Goal: Task Accomplishment & Management: Complete application form

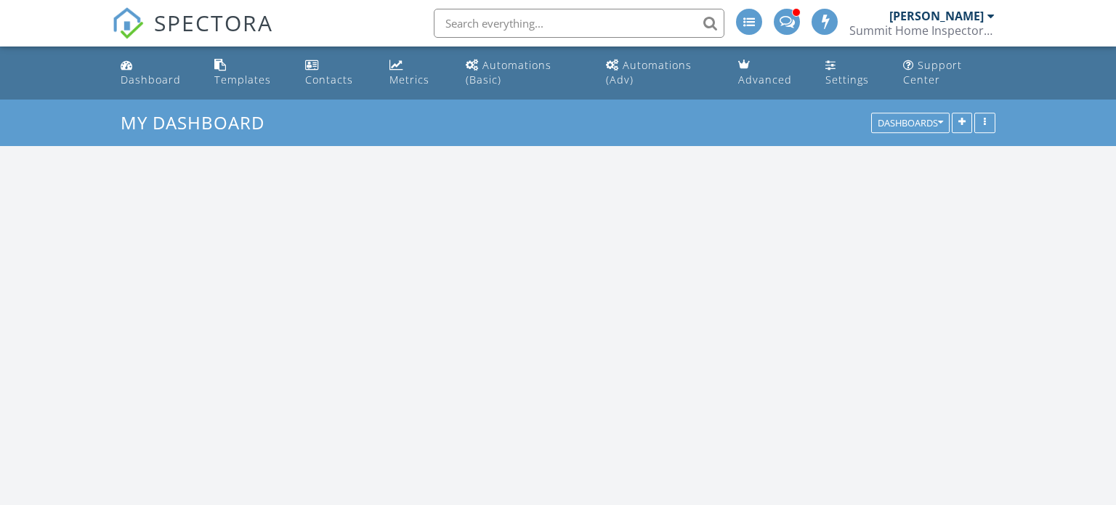
scroll to position [1323, 1117]
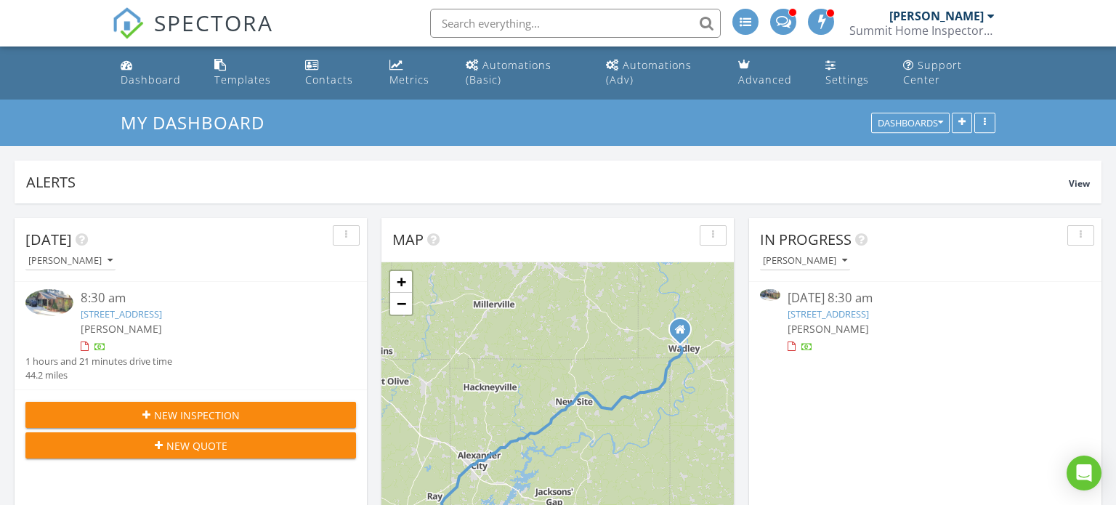
click at [867, 317] on link "64 Wild Duck Point, Alexander City, AL 35010" at bounding box center [828, 313] width 81 height 13
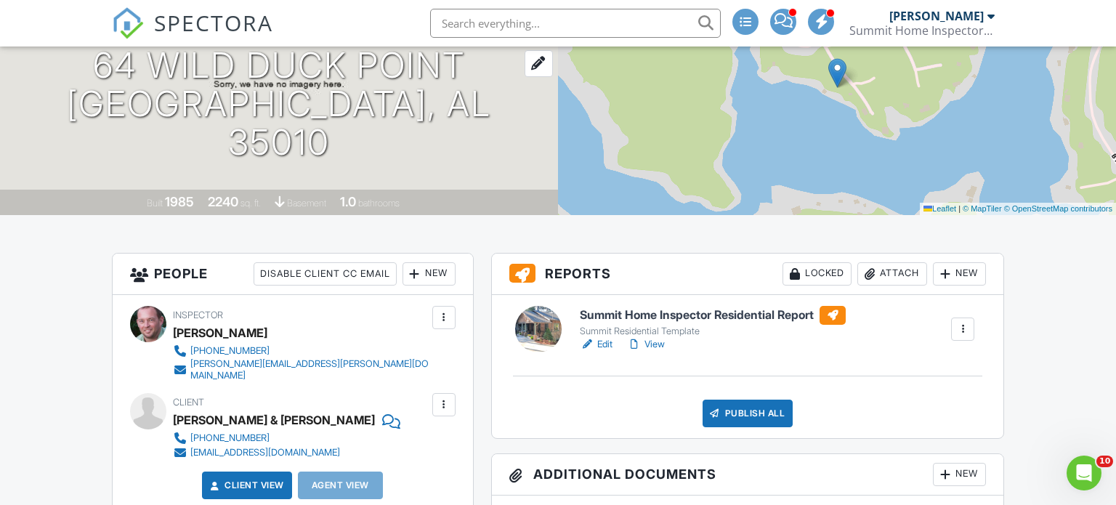
scroll to position [238, 0]
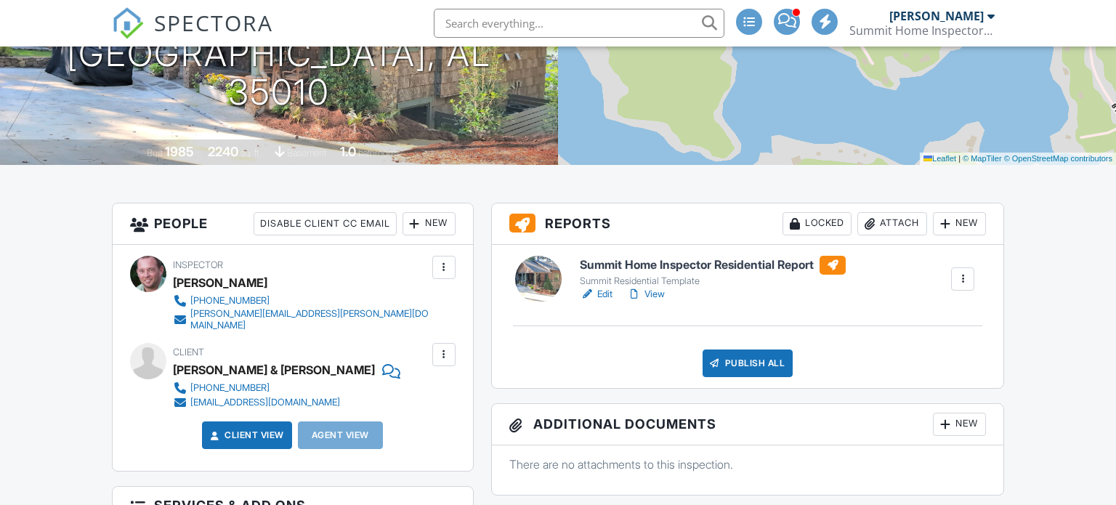
scroll to position [238, 0]
click at [655, 296] on link "View" at bounding box center [646, 294] width 38 height 15
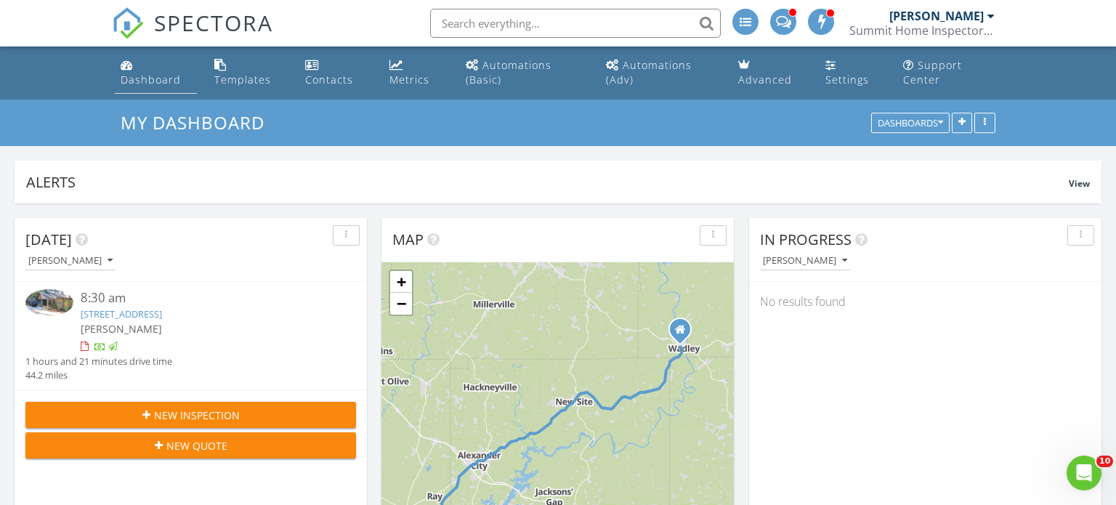
click at [153, 79] on div "Dashboard" at bounding box center [151, 80] width 60 height 14
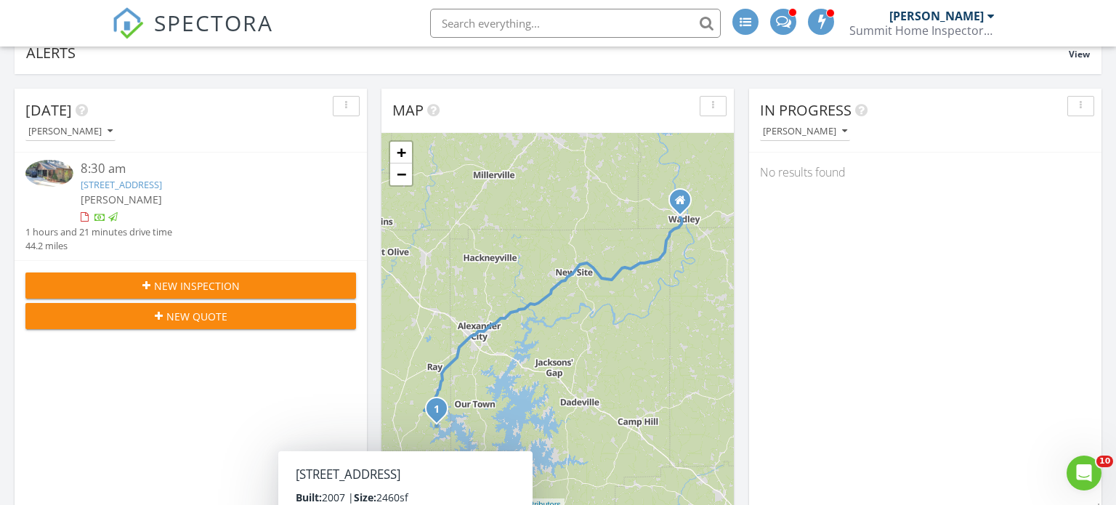
scroll to position [128, 0]
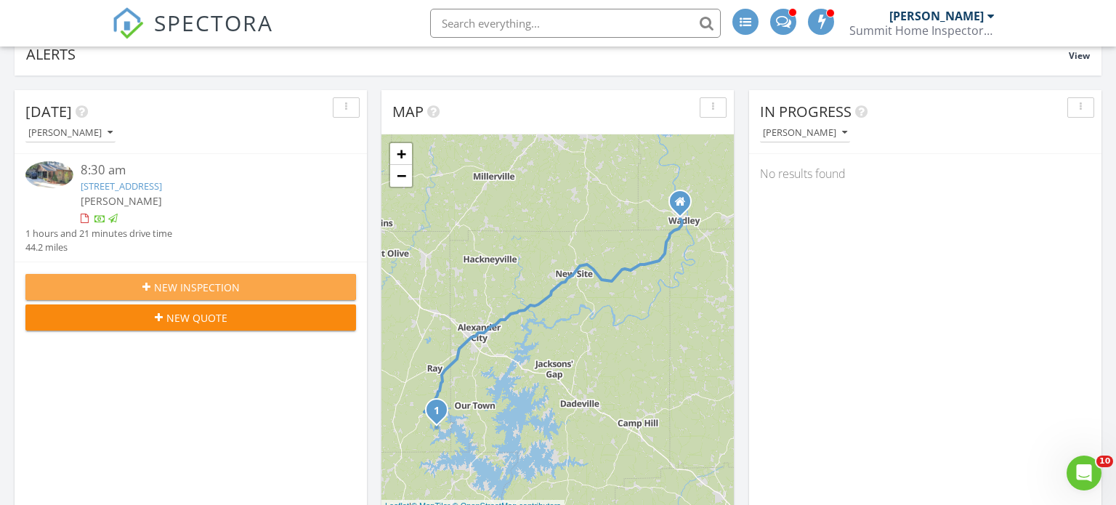
click at [253, 286] on div "New Inspection" at bounding box center [190, 287] width 307 height 15
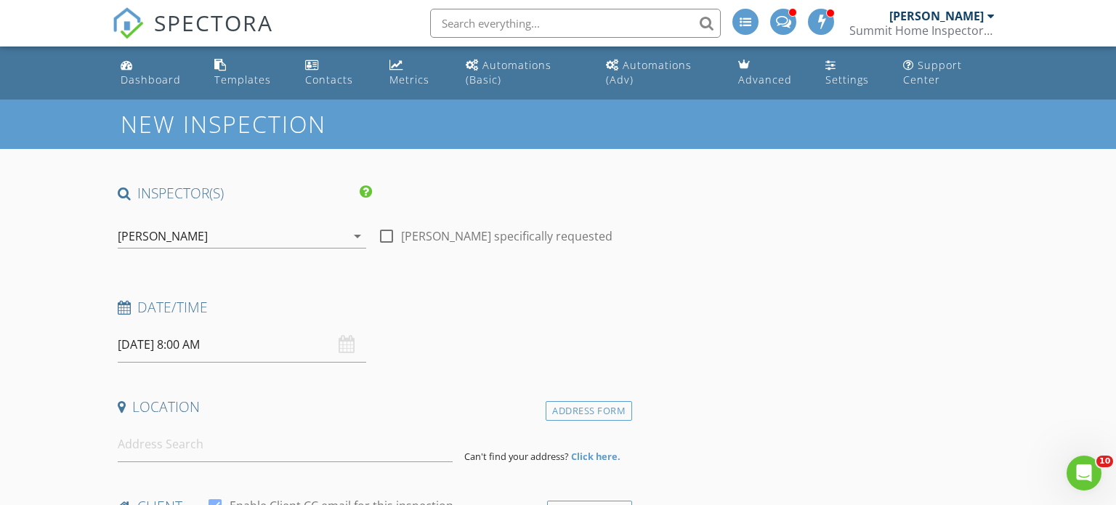
click at [150, 347] on input "08/28/2025 8:00 AM" at bounding box center [242, 345] width 248 height 36
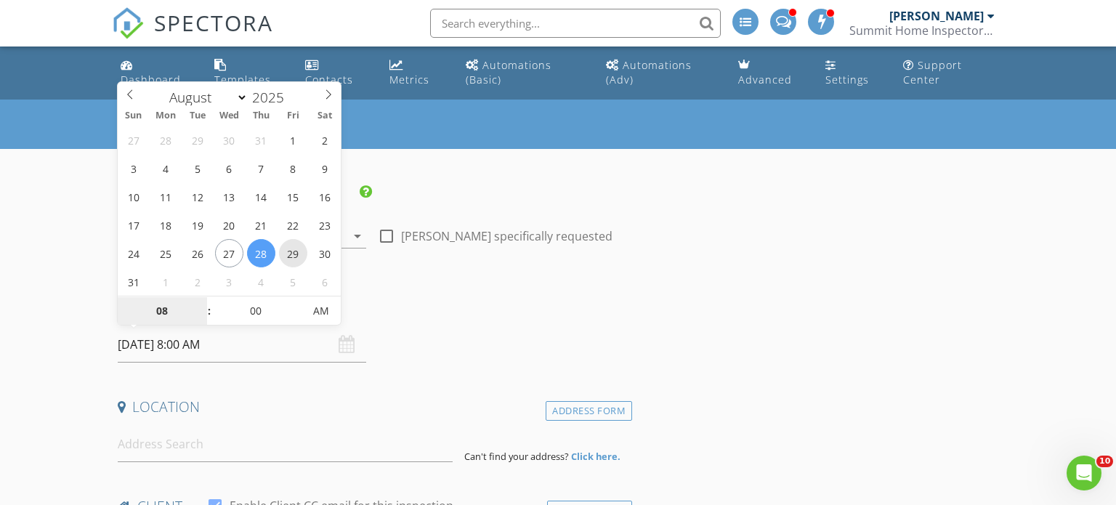
type input "08/29/2025 8:00 AM"
type input "09"
type input "08/29/2025 9:00 AM"
click at [202, 302] on span at bounding box center [202, 303] width 10 height 15
type input "10"
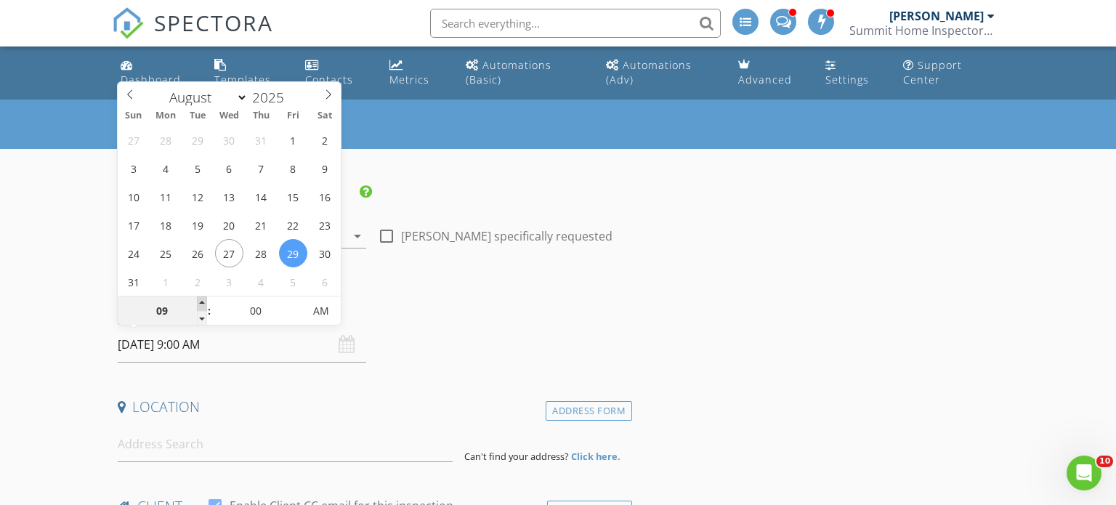
type input "08/29/2025 10:00 AM"
click at [202, 302] on span at bounding box center [202, 303] width 10 height 15
type input "11"
type input "08/29/2025 11:00 AM"
click at [202, 302] on span at bounding box center [202, 303] width 10 height 15
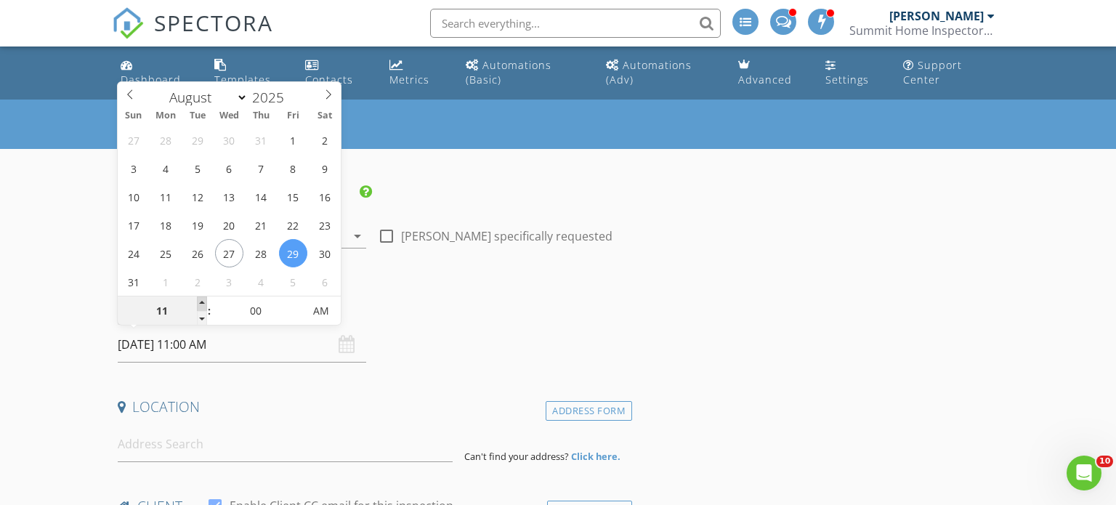
type input "12"
type input "08/29/2025 12:00 PM"
click at [202, 302] on span at bounding box center [202, 303] width 10 height 15
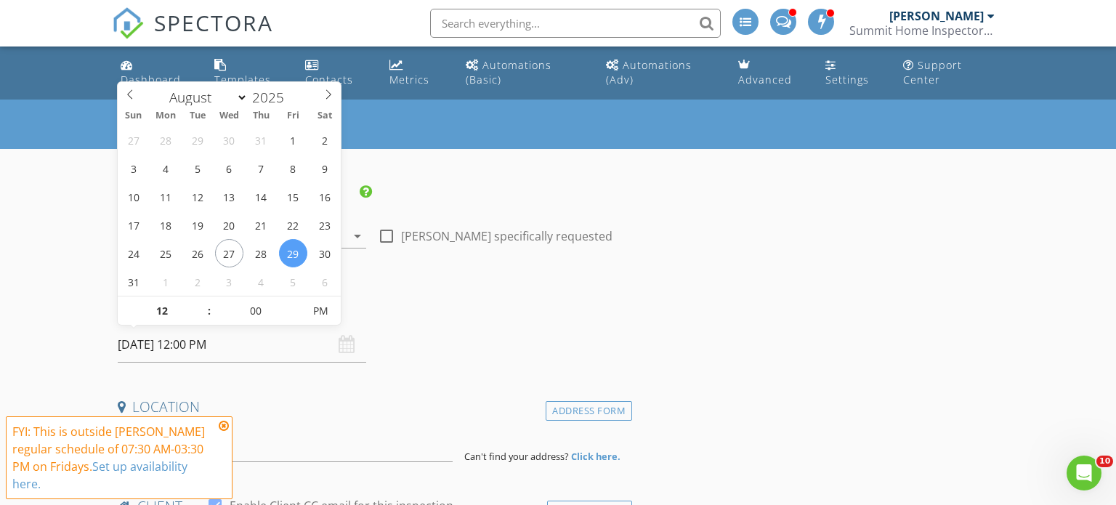
click at [444, 299] on h4 "Date/Time" at bounding box center [372, 307] width 509 height 19
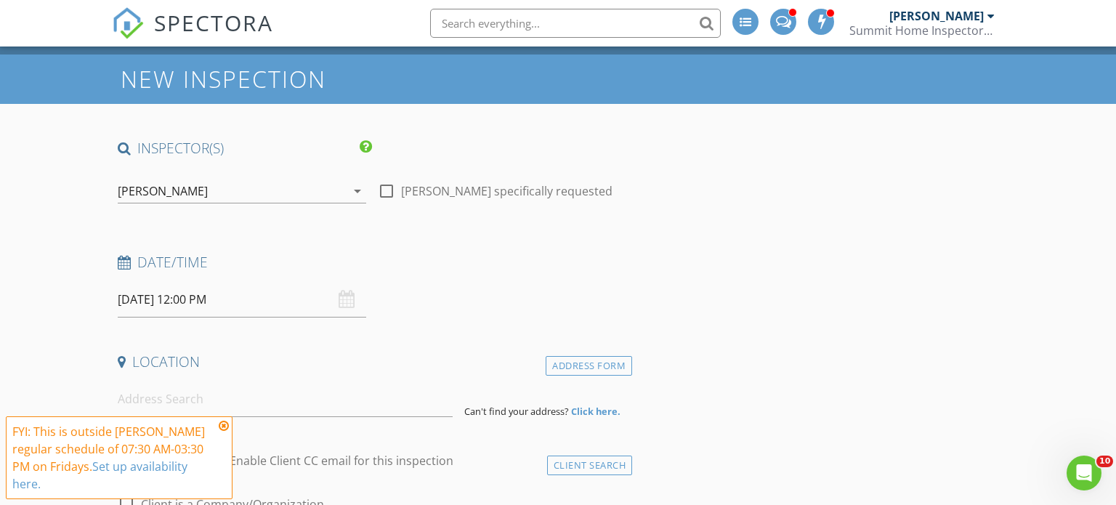
scroll to position [54, 0]
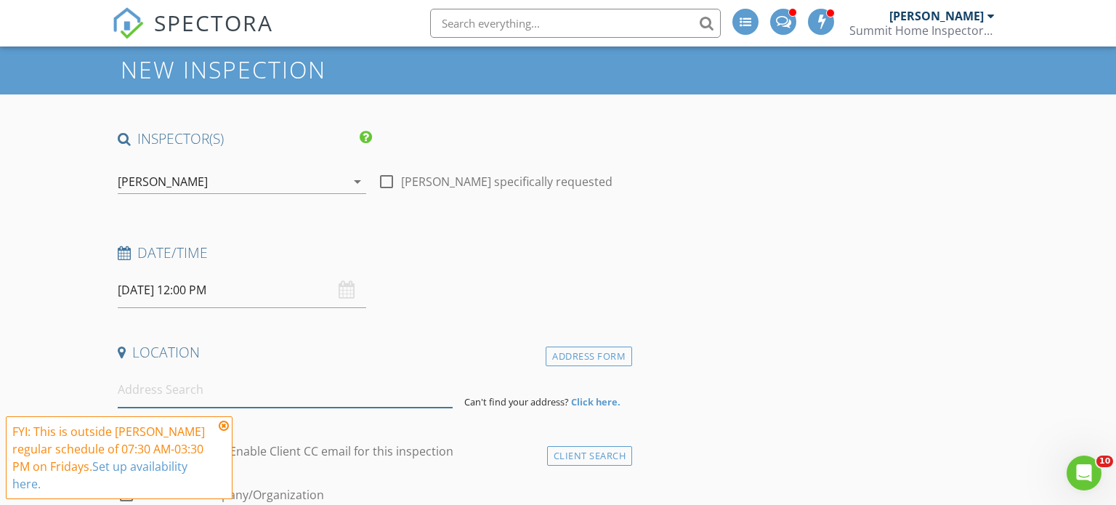
click at [235, 389] on input at bounding box center [286, 390] width 336 height 36
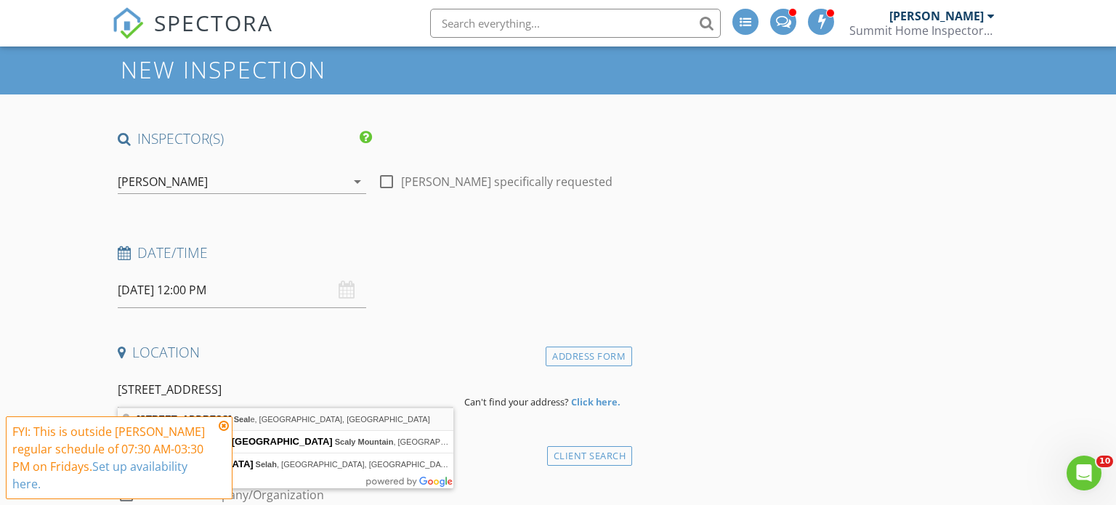
type input "296 Ridge Road, Seale, AL, USA"
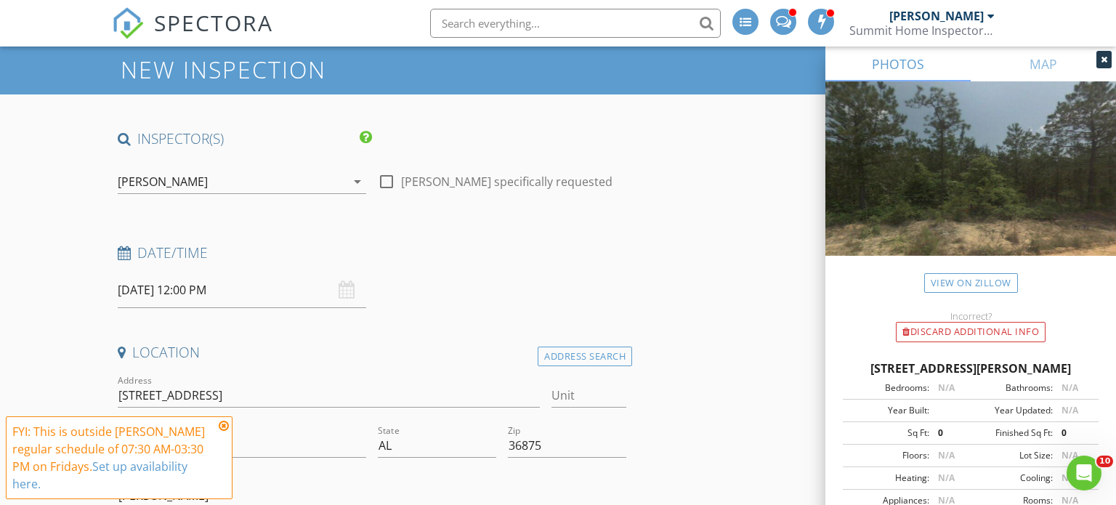
click at [226, 432] on icon at bounding box center [224, 426] width 10 height 12
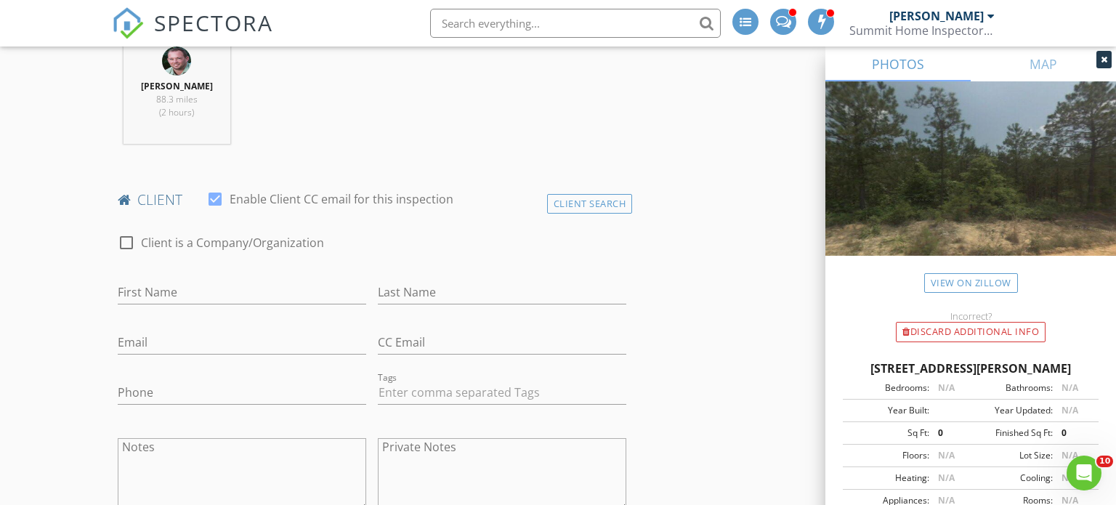
scroll to position [604, 0]
click at [293, 293] on input "First Name" at bounding box center [242, 292] width 248 height 24
click at [113, 246] on div "check_box_outline_blank Client is a Company/Organization" at bounding box center [372, 243] width 521 height 49
click at [124, 244] on div at bounding box center [126, 242] width 25 height 25
checkbox input "true"
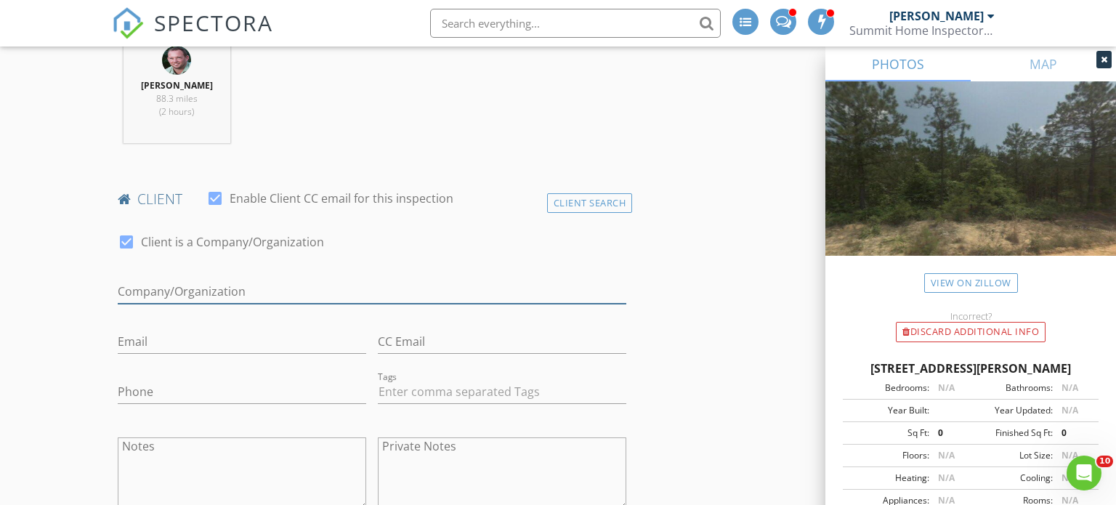
click at [145, 294] on input "Enable Client CC email for this inspection" at bounding box center [372, 292] width 509 height 24
type input "[PERSON_NAME] Home Inc"
type input "[EMAIL_ADDRESS][DOMAIN_NAME]"
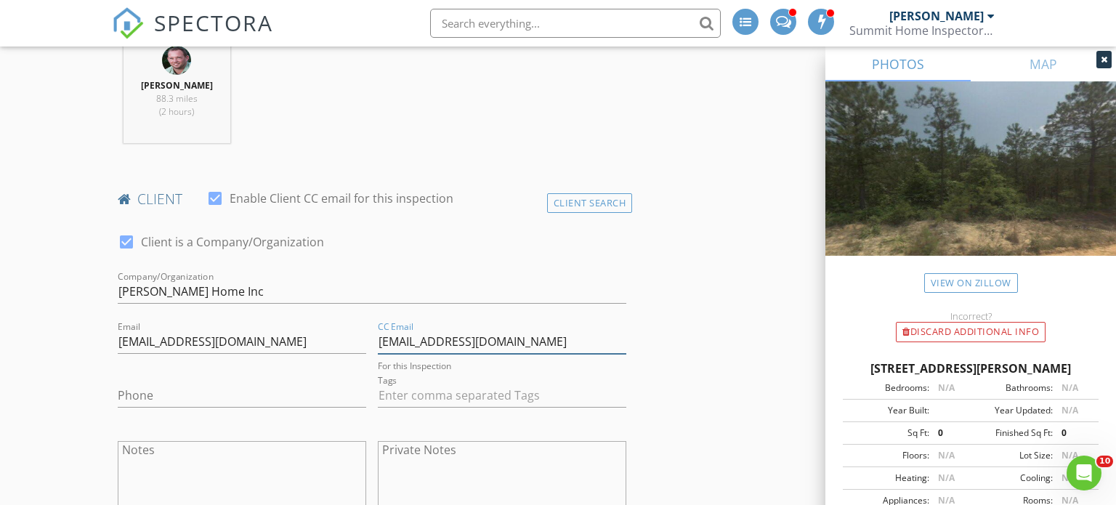
type input "[EMAIL_ADDRESS][DOMAIN_NAME]"
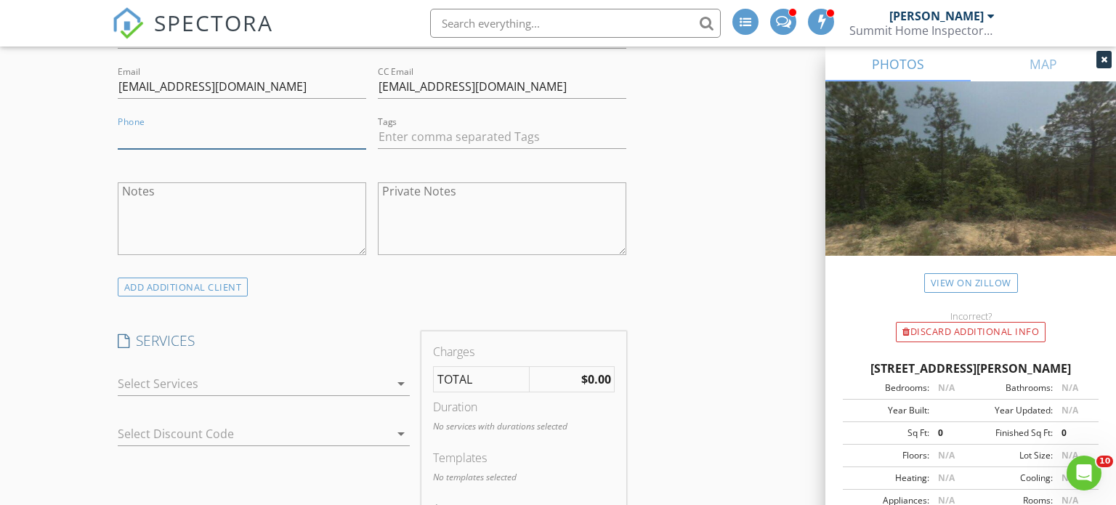
scroll to position [895, 0]
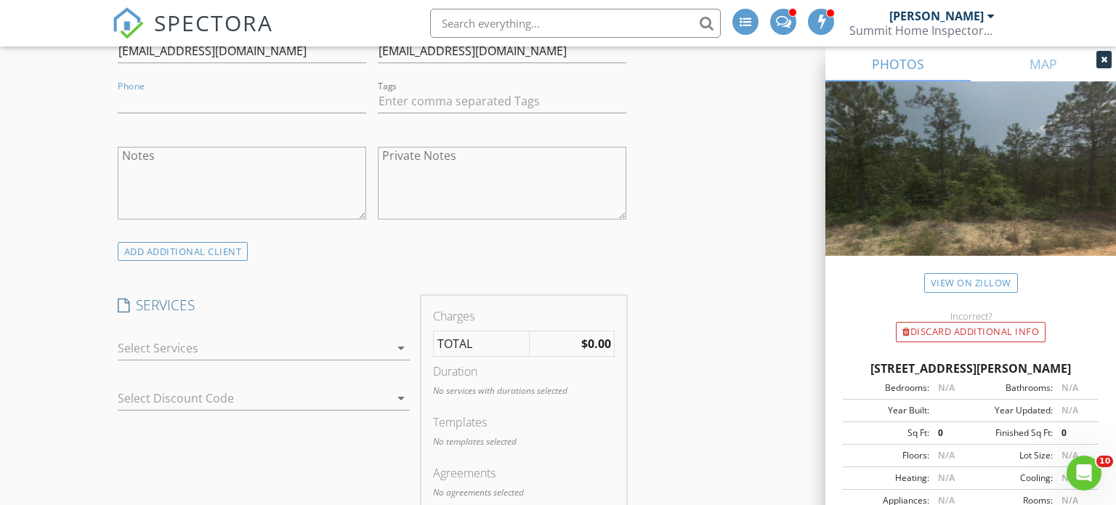
click at [397, 344] on icon "arrow_drop_down" at bounding box center [400, 347] width 17 height 17
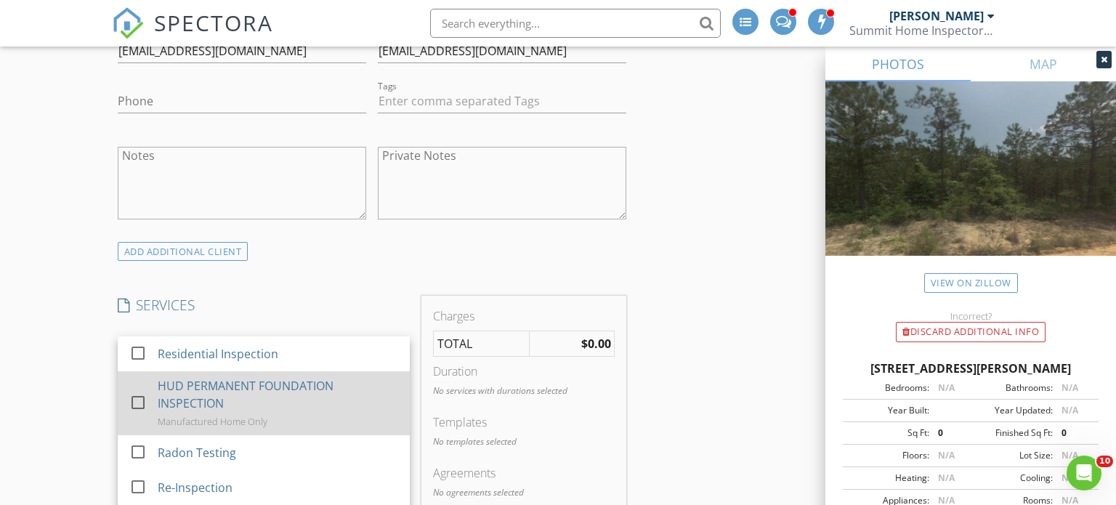
click at [137, 406] on div at bounding box center [138, 402] width 25 height 25
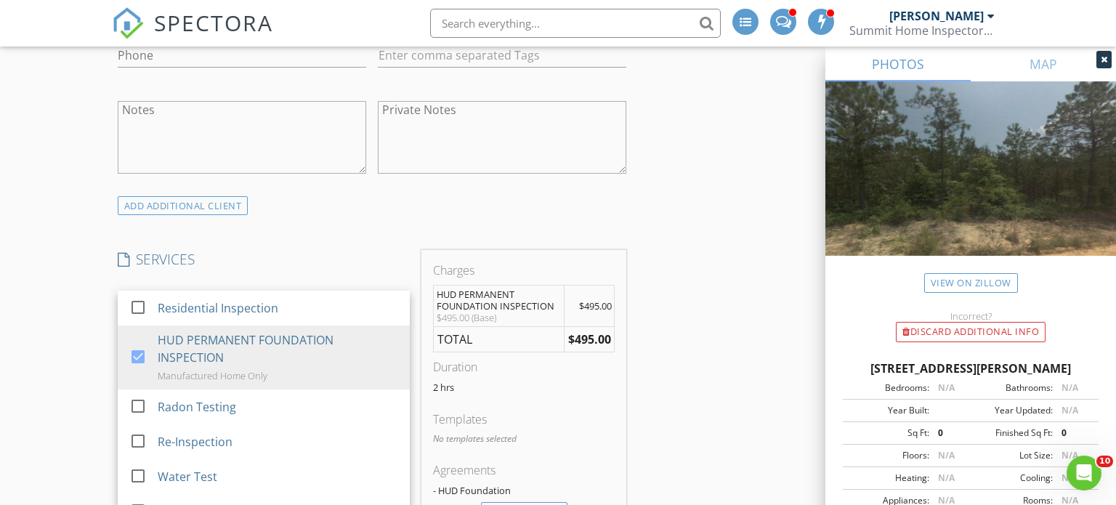
scroll to position [974, 0]
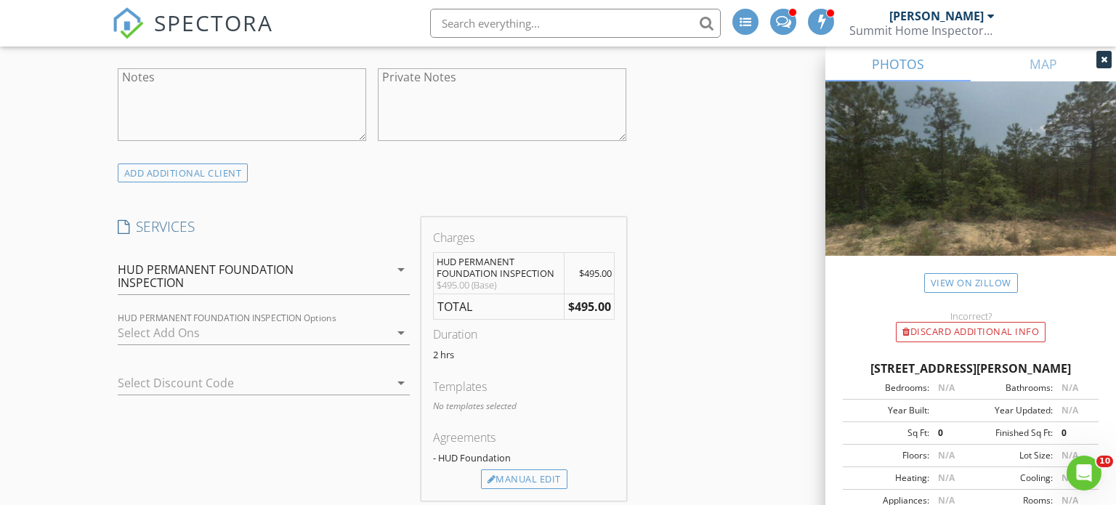
click at [398, 332] on icon "arrow_drop_down" at bounding box center [400, 332] width 17 height 17
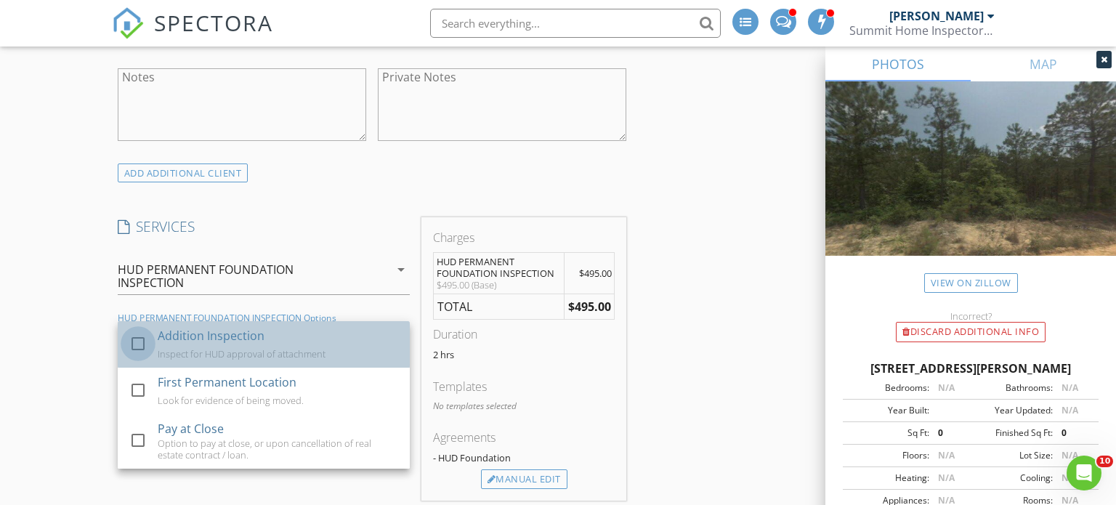
click at [139, 341] on div at bounding box center [138, 343] width 25 height 25
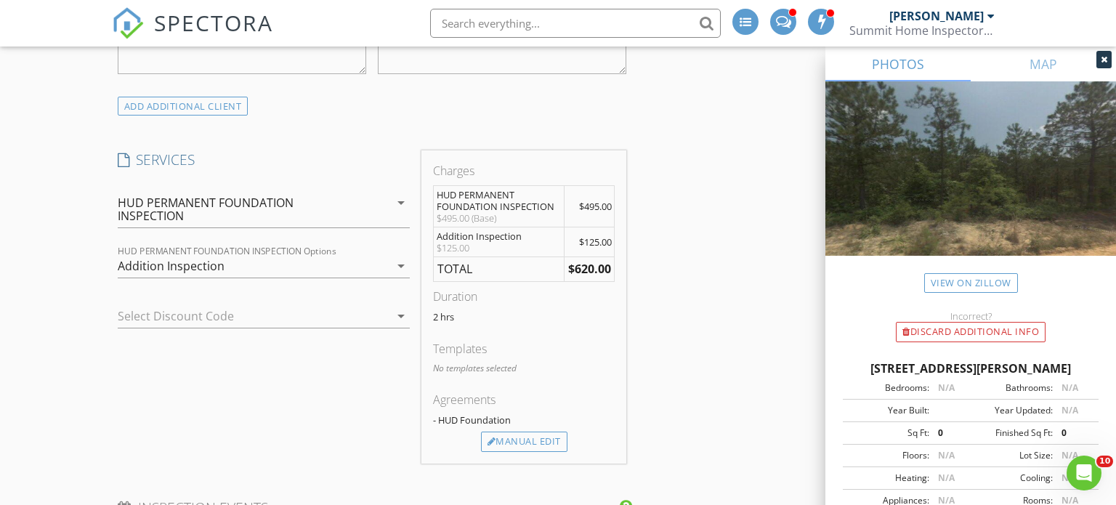
scroll to position [1090, 0]
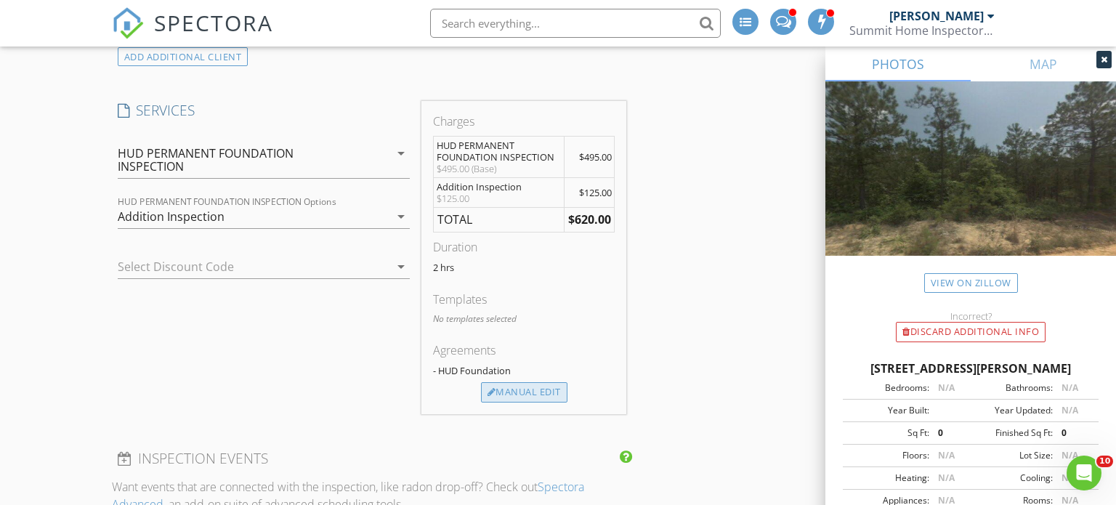
click at [514, 387] on div "Manual Edit" at bounding box center [524, 392] width 86 height 20
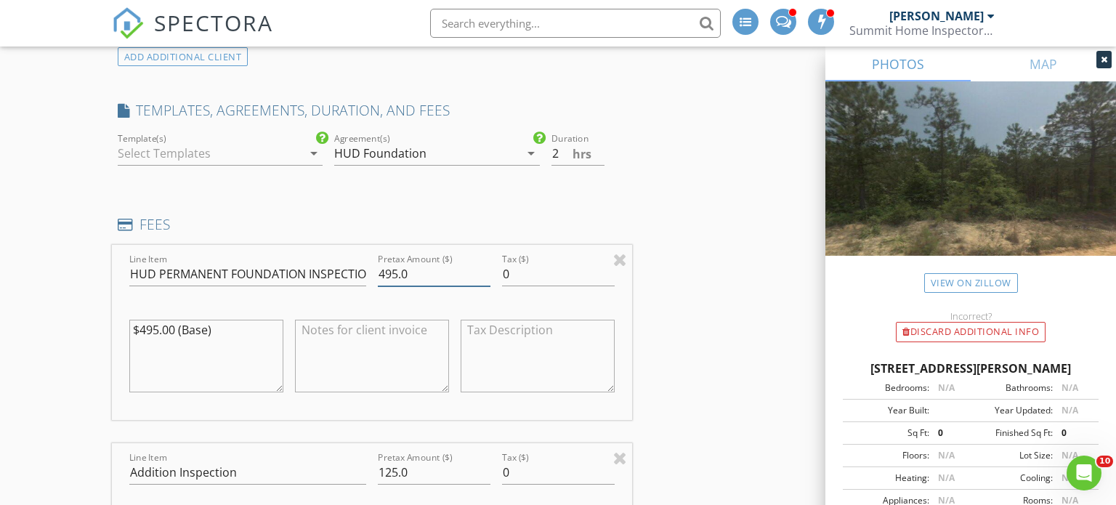
click at [386, 273] on input "495.0" at bounding box center [434, 274] width 113 height 24
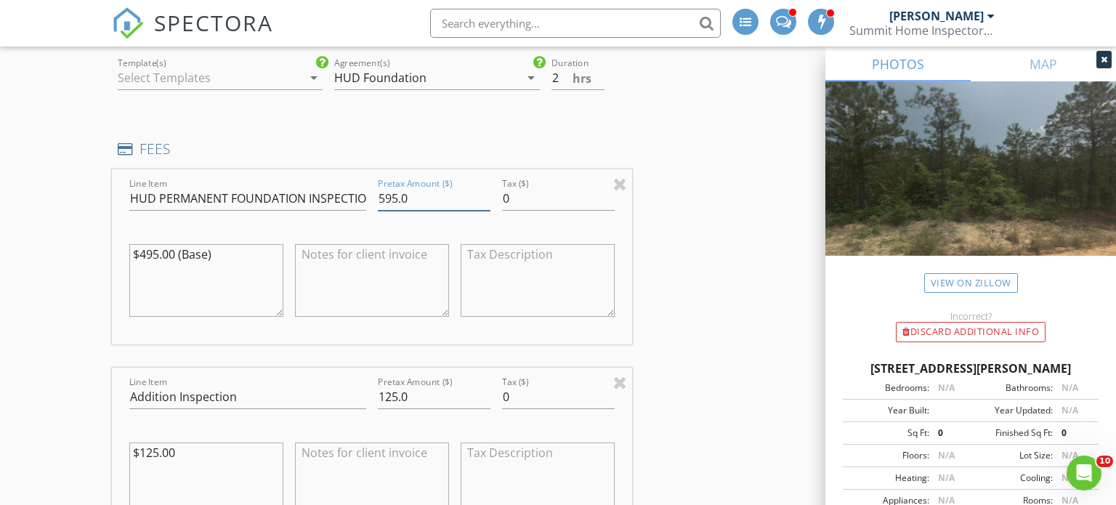
scroll to position [1186, 0]
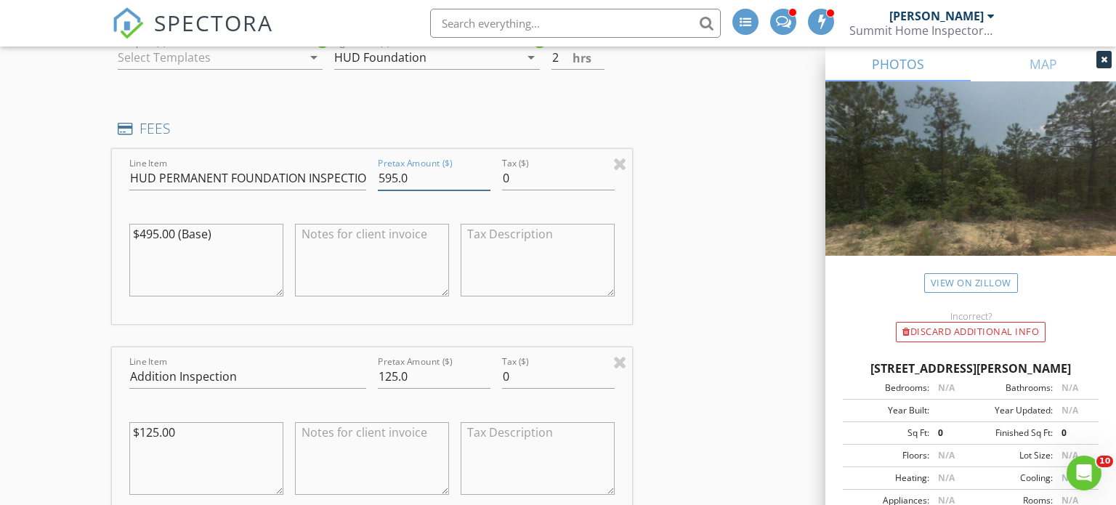
type input "595.0"
drag, startPoint x: 414, startPoint y: 374, endPoint x: 364, endPoint y: 381, distance: 50.7
click at [364, 381] on div "Line Item Addition Inspection Pretax Amount ($) 125.0 Tax ($) 0 $125.00" at bounding box center [372, 434] width 521 height 175
click at [622, 360] on div at bounding box center [620, 361] width 14 height 17
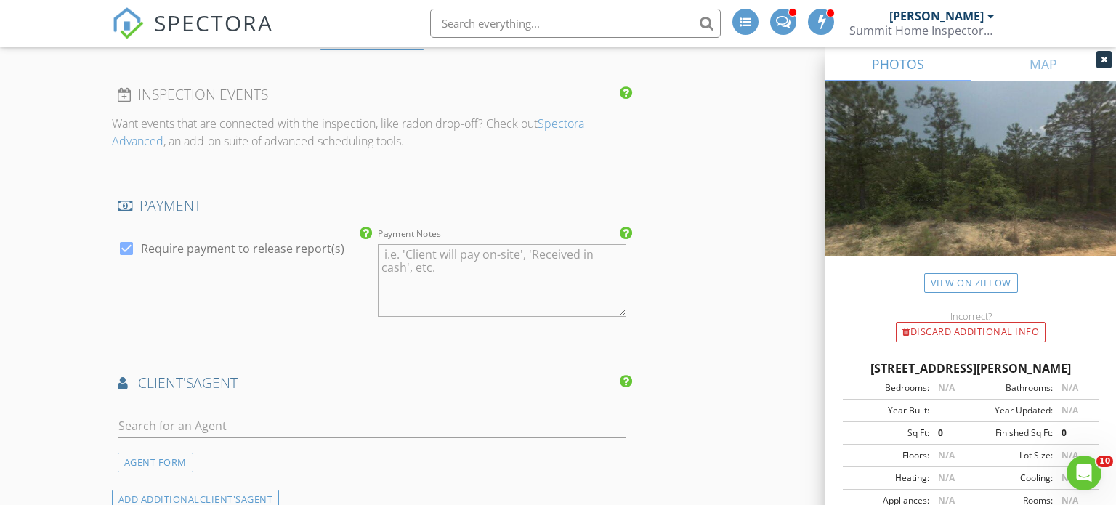
scroll to position [1650, 0]
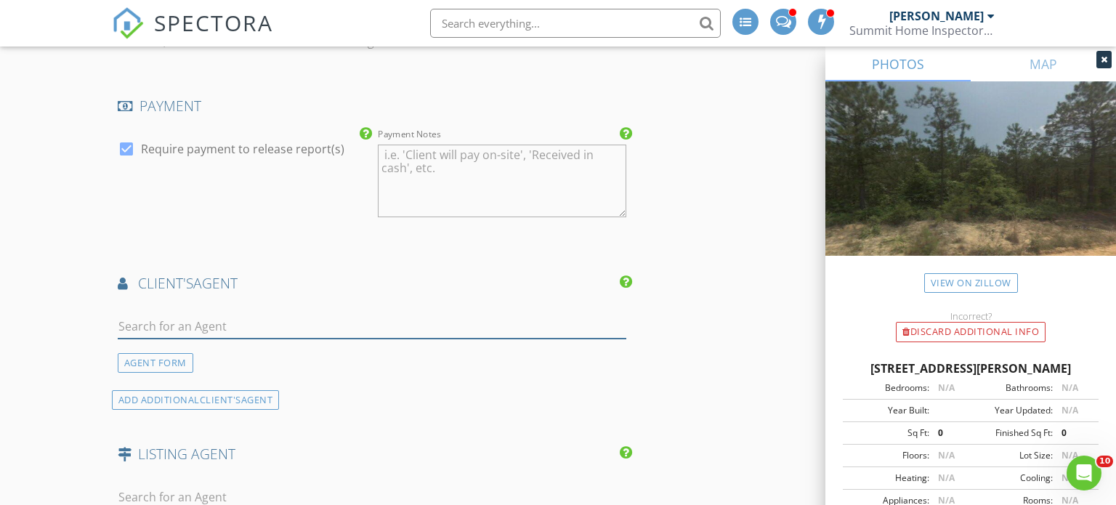
click at [259, 321] on input "text" at bounding box center [372, 327] width 509 height 24
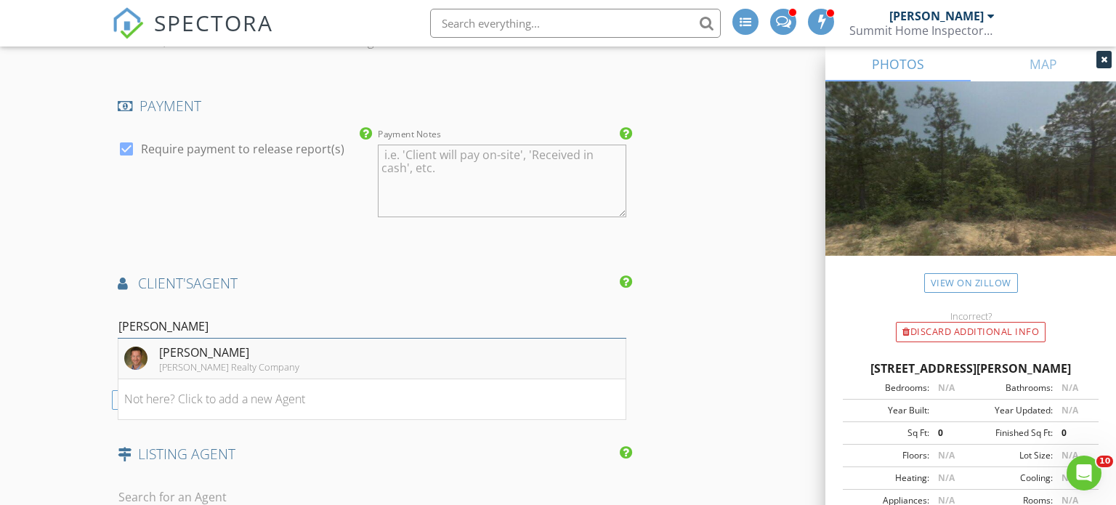
type input "wilson"
click at [216, 351] on div "Shannon Wilson" at bounding box center [229, 352] width 140 height 17
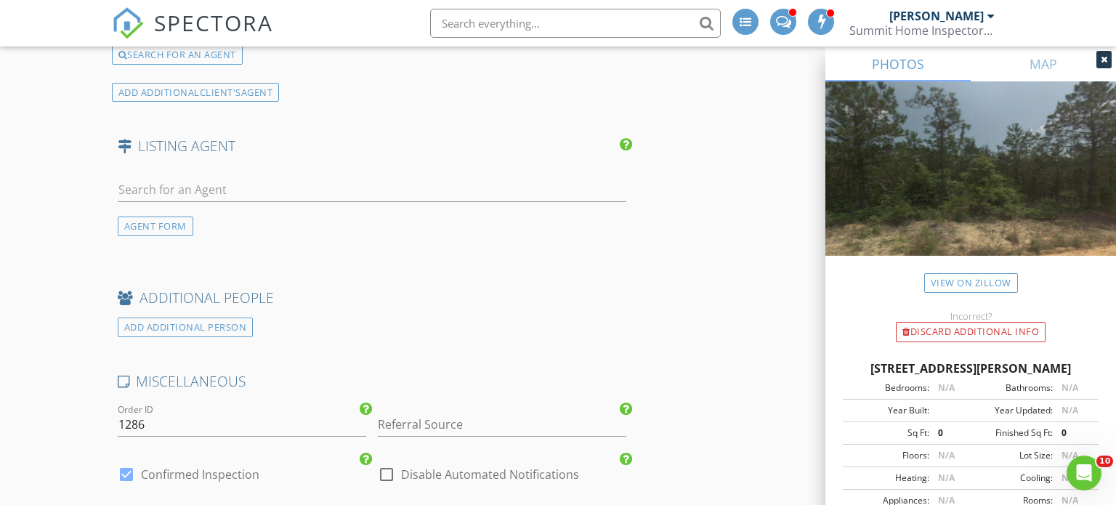
scroll to position [2420, 0]
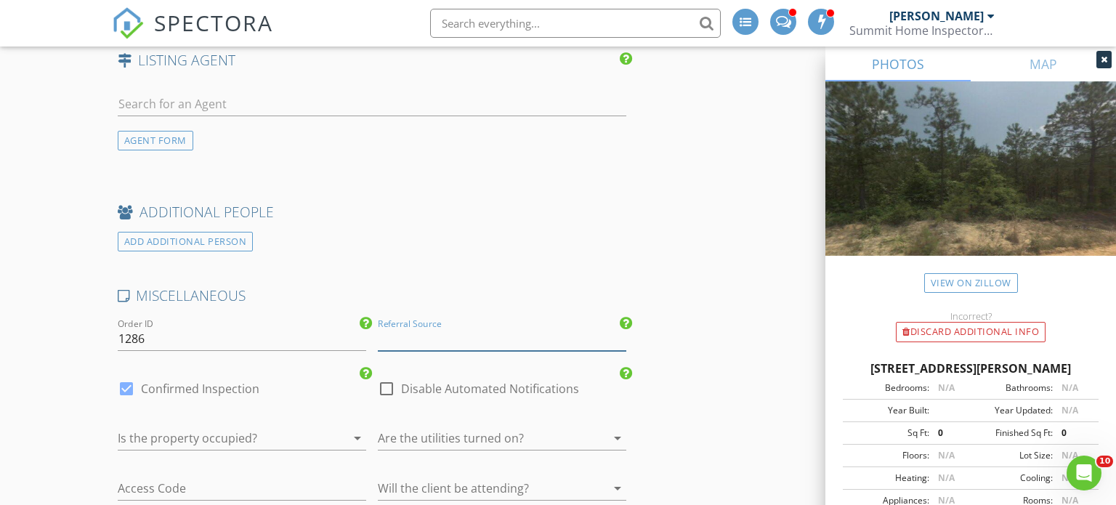
click at [466, 336] on input "Referral Source" at bounding box center [502, 339] width 248 height 24
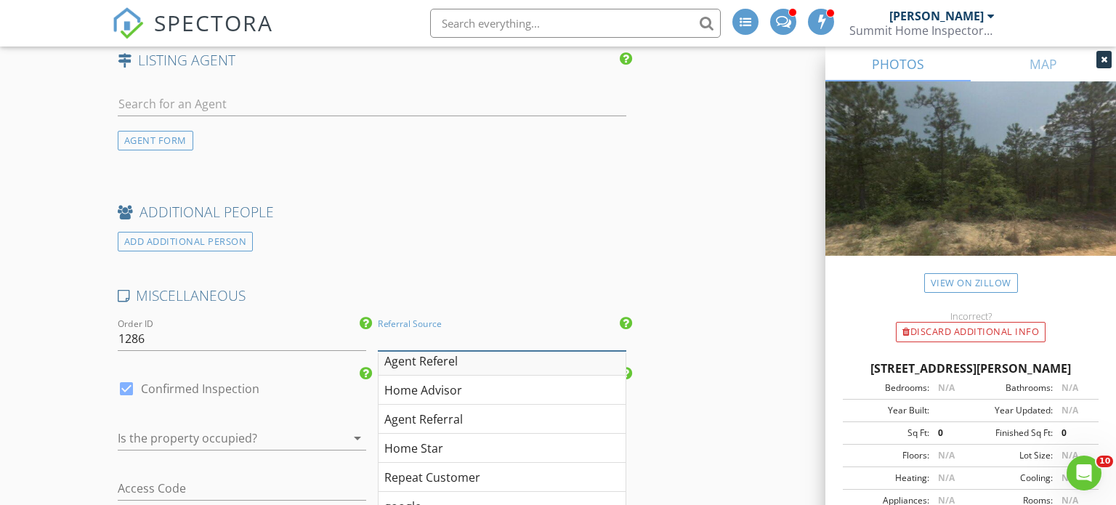
scroll to position [122, 0]
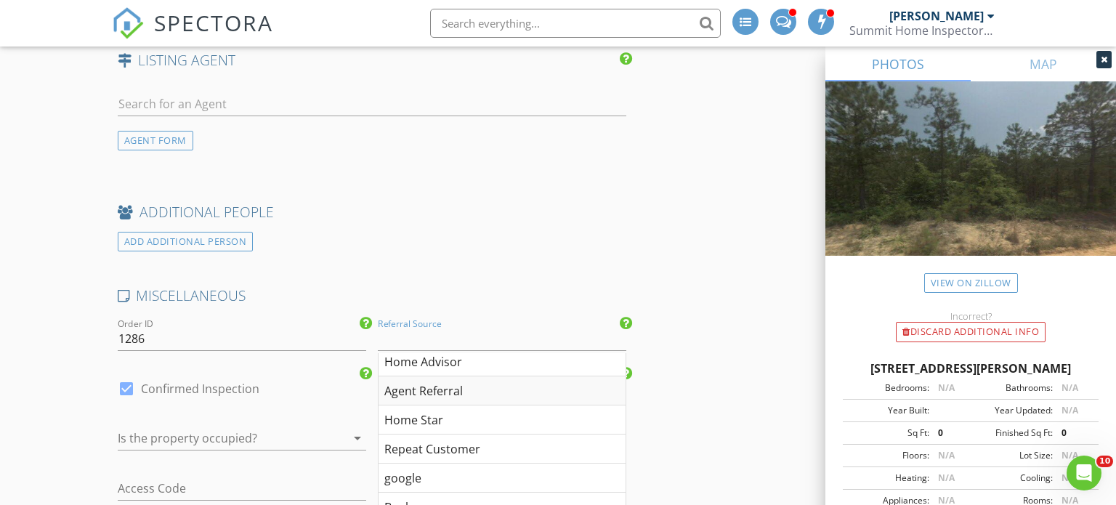
click at [466, 390] on div "Agent Referral" at bounding box center [502, 390] width 247 height 29
type input "Agent Referral"
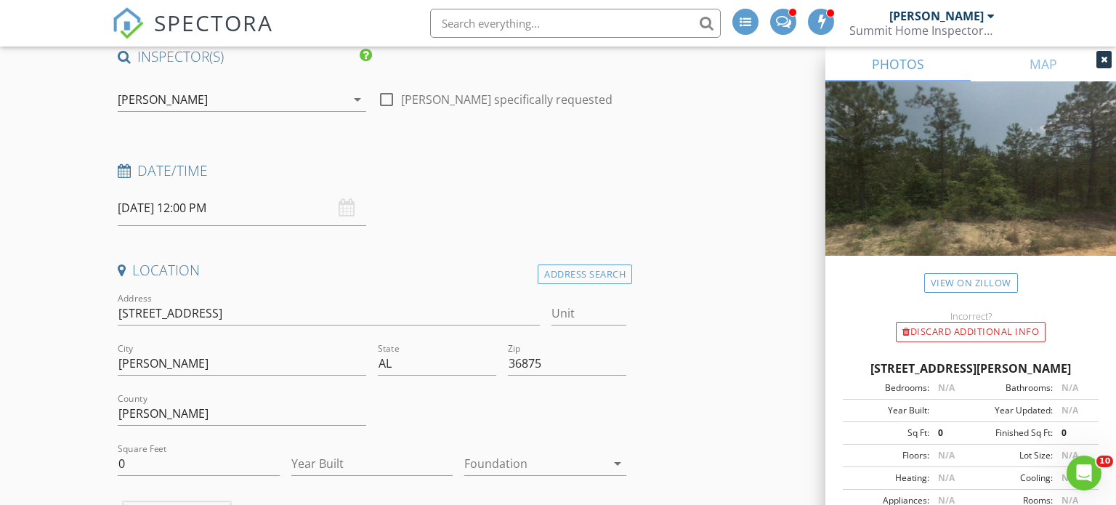
scroll to position [0, 0]
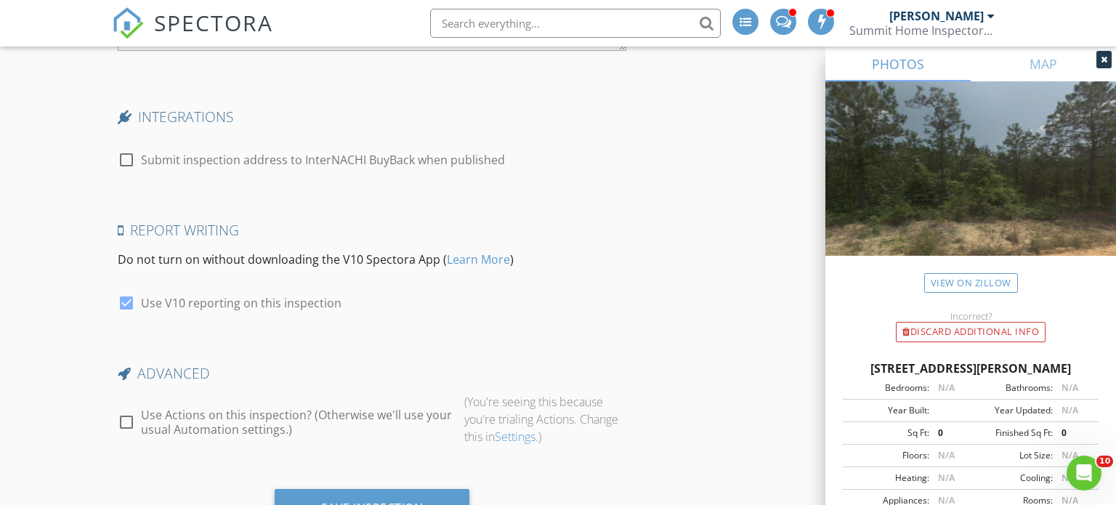
scroll to position [3138, 0]
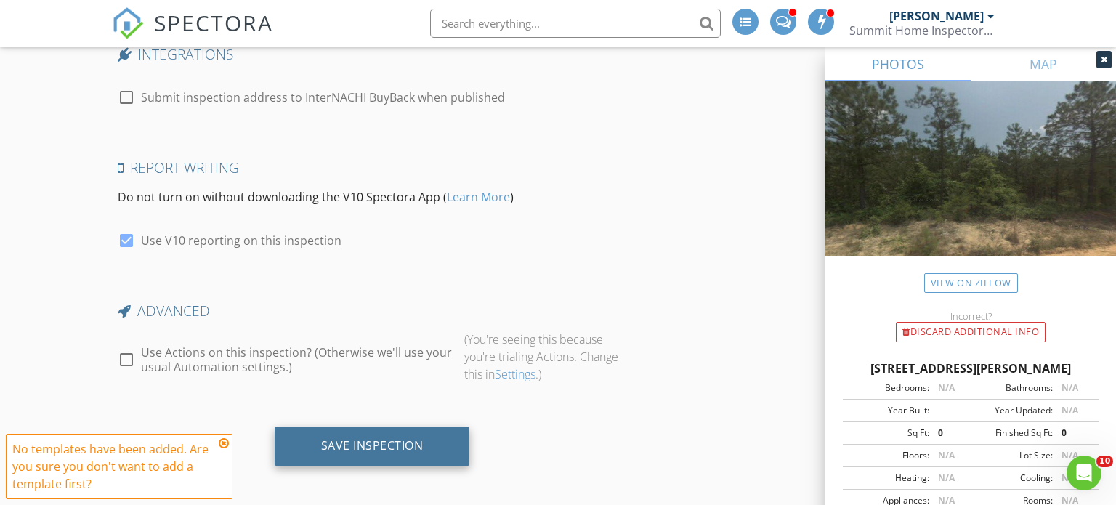
click at [365, 440] on div "Save Inspection" at bounding box center [372, 445] width 102 height 15
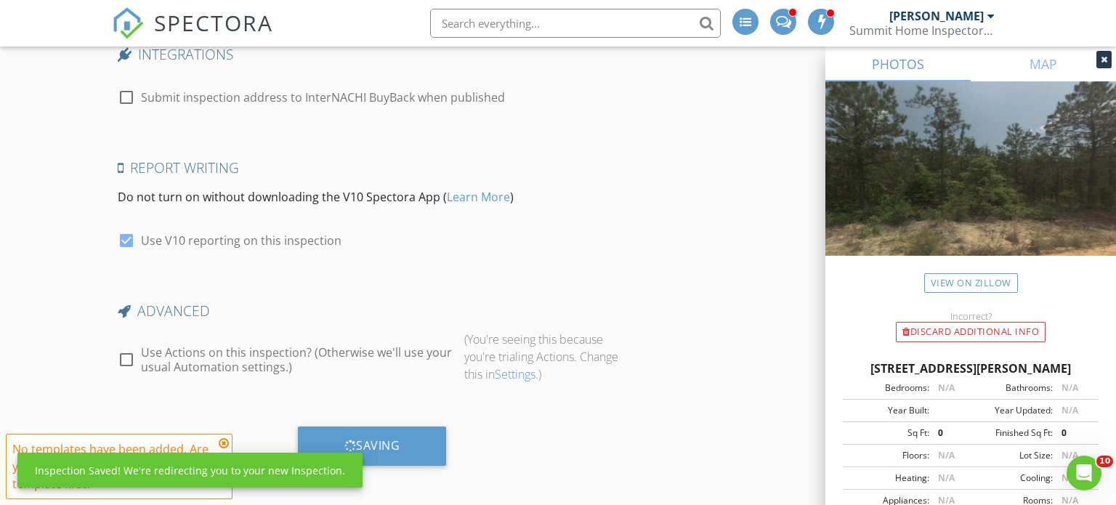
drag, startPoint x: 365, startPoint y: 440, endPoint x: 174, endPoint y: 421, distance: 192.7
click at [359, 438] on div "Saving" at bounding box center [372, 445] width 56 height 15
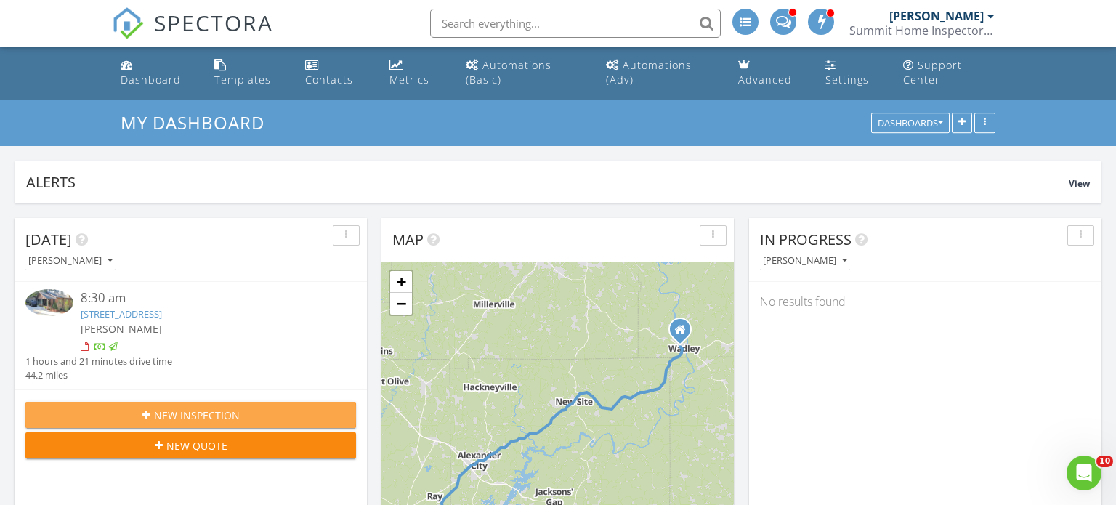
click at [218, 410] on span "New Inspection" at bounding box center [197, 415] width 86 height 15
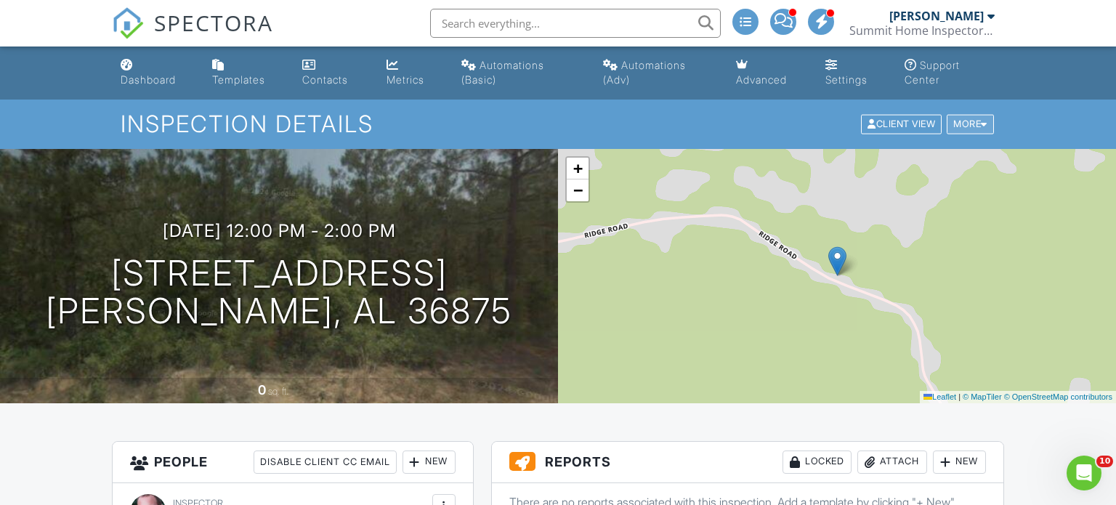
click at [985, 124] on div at bounding box center [984, 124] width 7 height 9
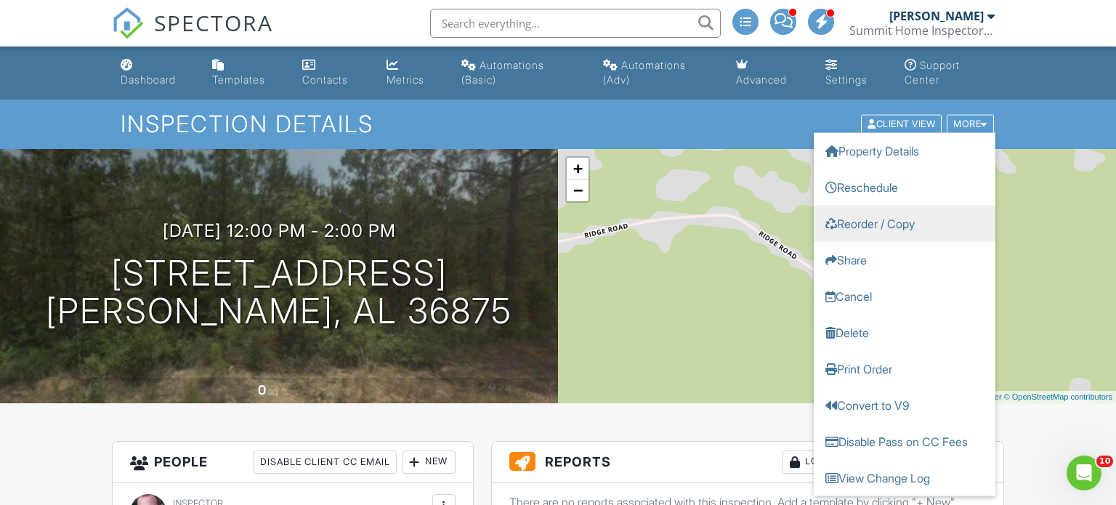
click at [915, 218] on link "Reorder / Copy" at bounding box center [905, 224] width 182 height 36
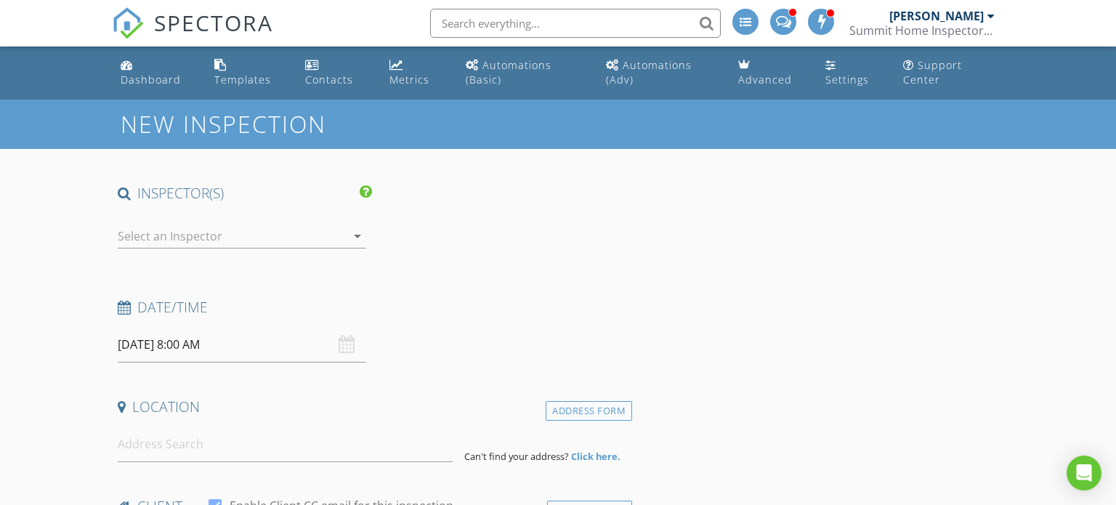
type input "[PERSON_NAME] Home Inc"
type input "[EMAIL_ADDRESS][DOMAIN_NAME]"
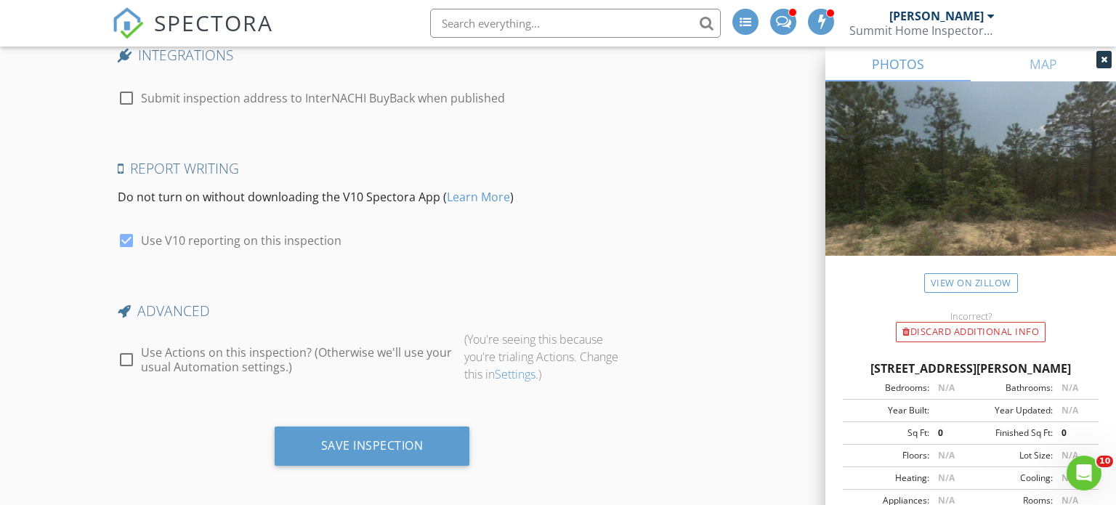
scroll to position [3148, 0]
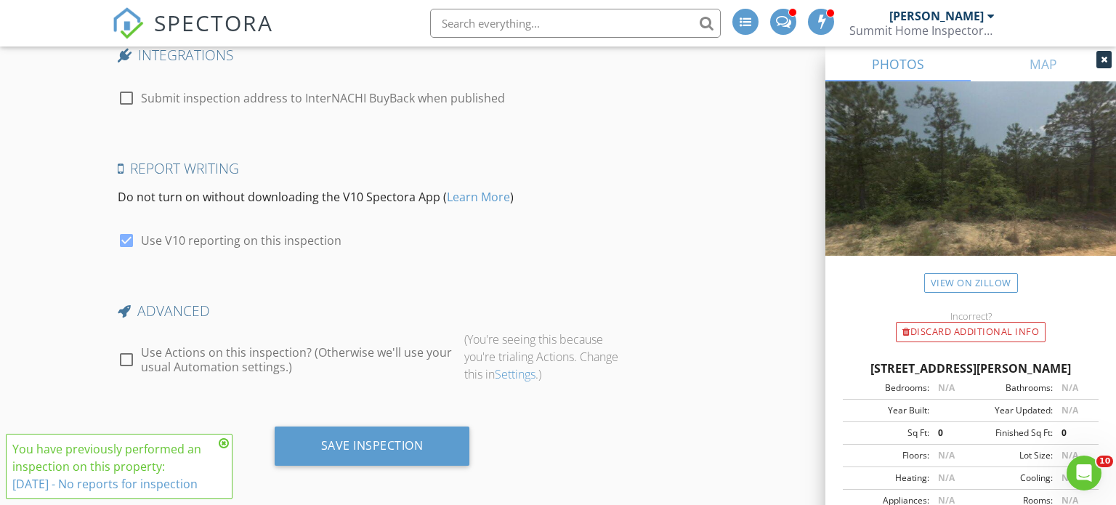
click at [125, 355] on div at bounding box center [126, 359] width 25 height 25
checkbox input "true"
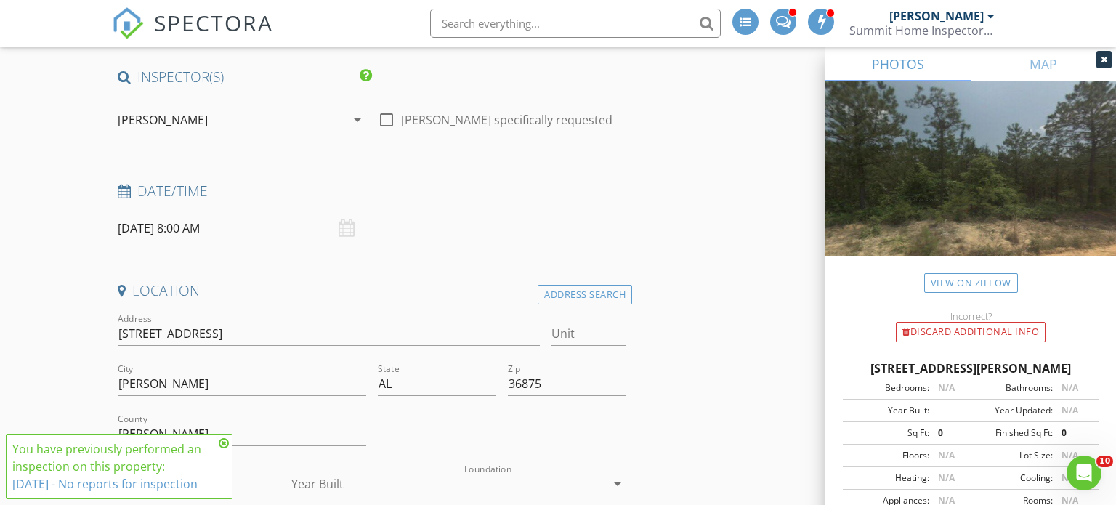
scroll to position [0, 0]
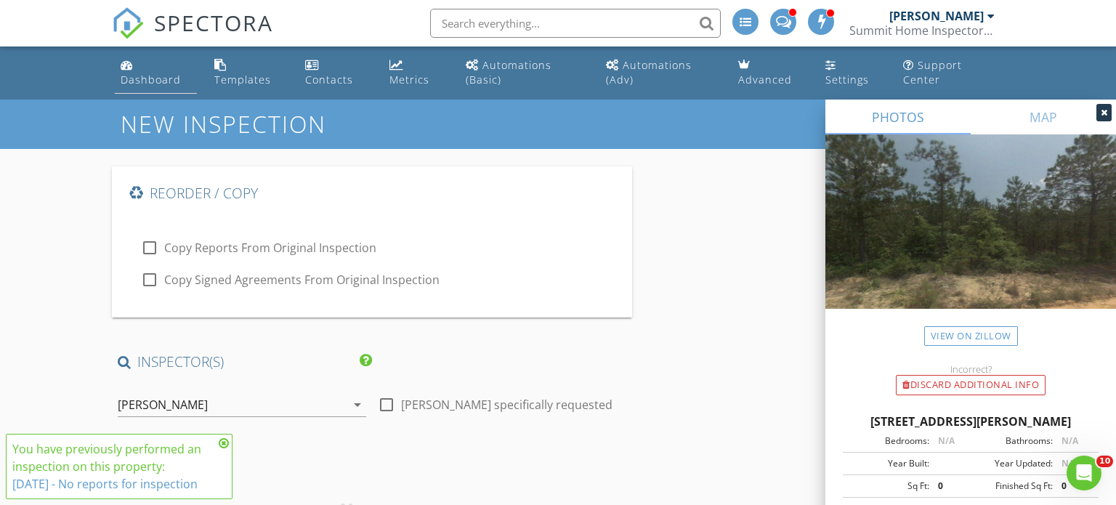
click at [150, 86] on div "Dashboard" at bounding box center [151, 80] width 60 height 14
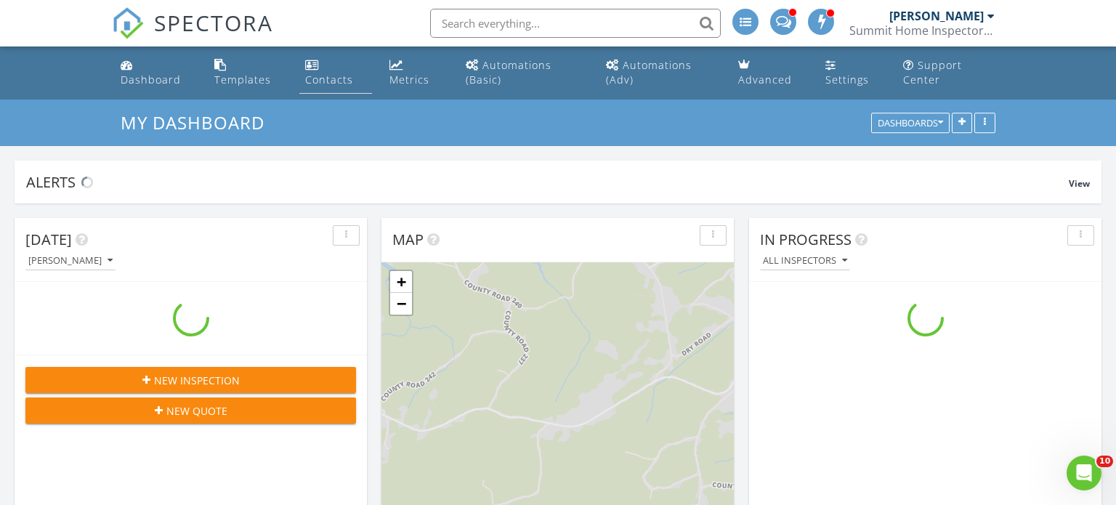
scroll to position [1323, 1117]
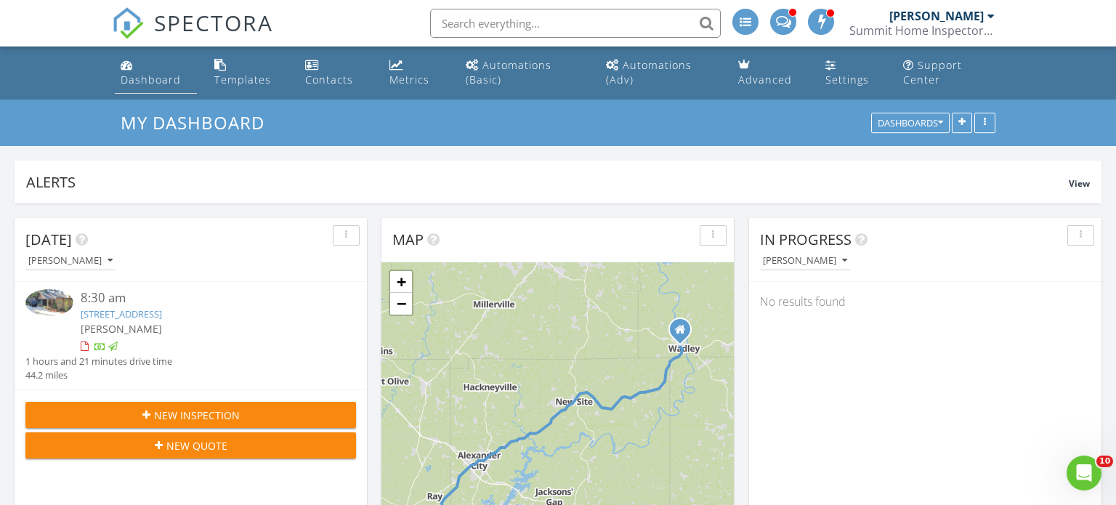
click at [148, 86] on div "Dashboard" at bounding box center [151, 80] width 60 height 14
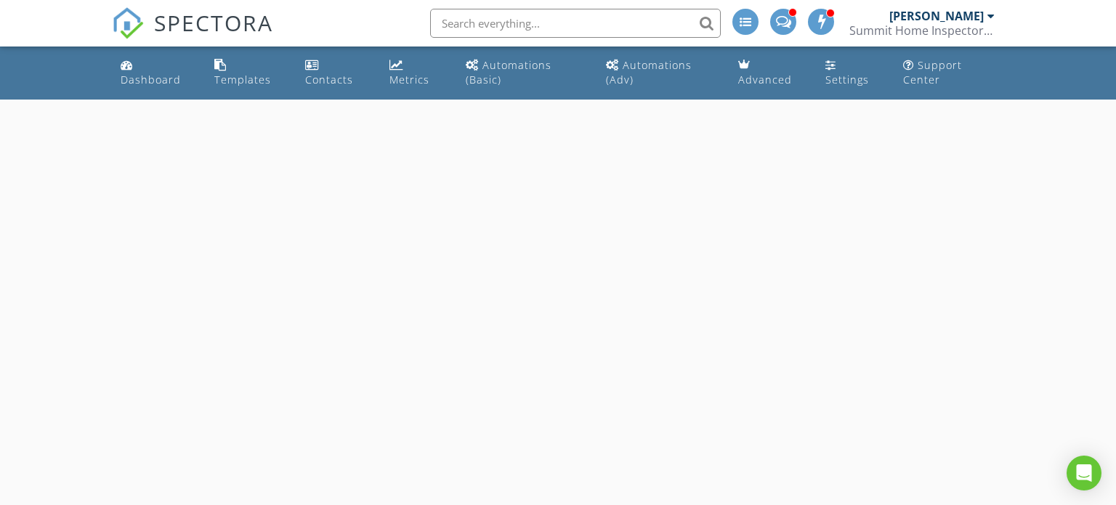
select select "7"
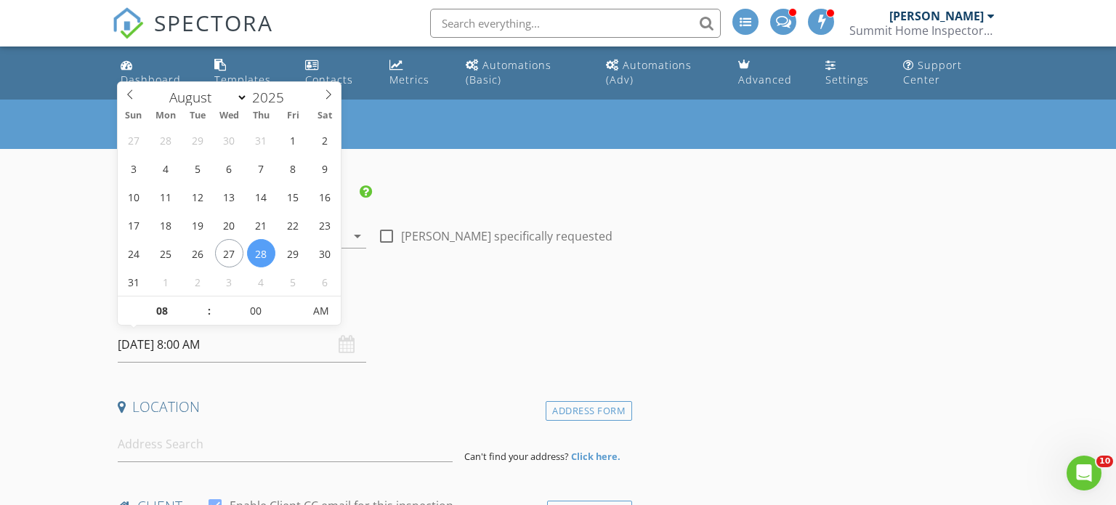
click at [174, 350] on input "08/28/2025 8:00 AM" at bounding box center [242, 345] width 248 height 36
type input "08/29/2025 8:00 AM"
type input "09"
type input "08/29/2025 9:00 AM"
click at [198, 305] on span at bounding box center [202, 303] width 10 height 15
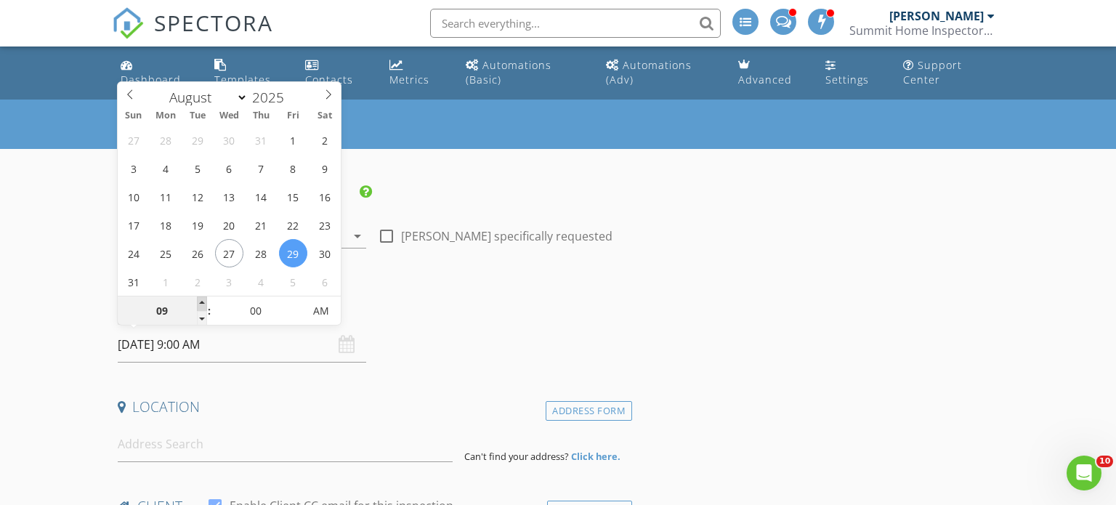
type input "10"
type input "08/29/2025 10:00 AM"
click at [198, 305] on span at bounding box center [202, 303] width 10 height 15
type input "11"
type input "08/29/2025 11:00 AM"
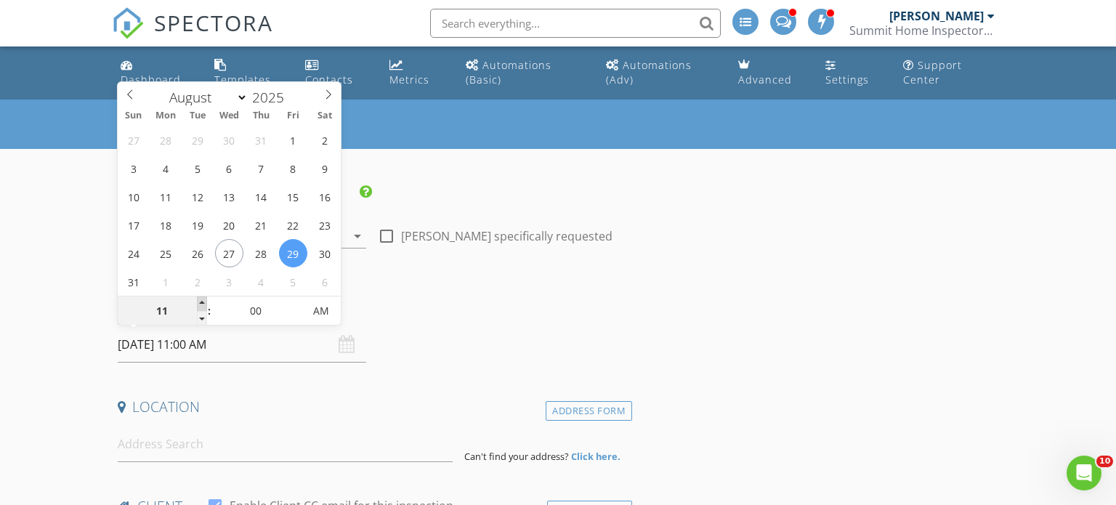
click at [198, 305] on span at bounding box center [202, 303] width 10 height 15
type input "12"
type input "08/29/2025 12:00 PM"
click at [198, 305] on span at bounding box center [202, 303] width 10 height 15
type input "01"
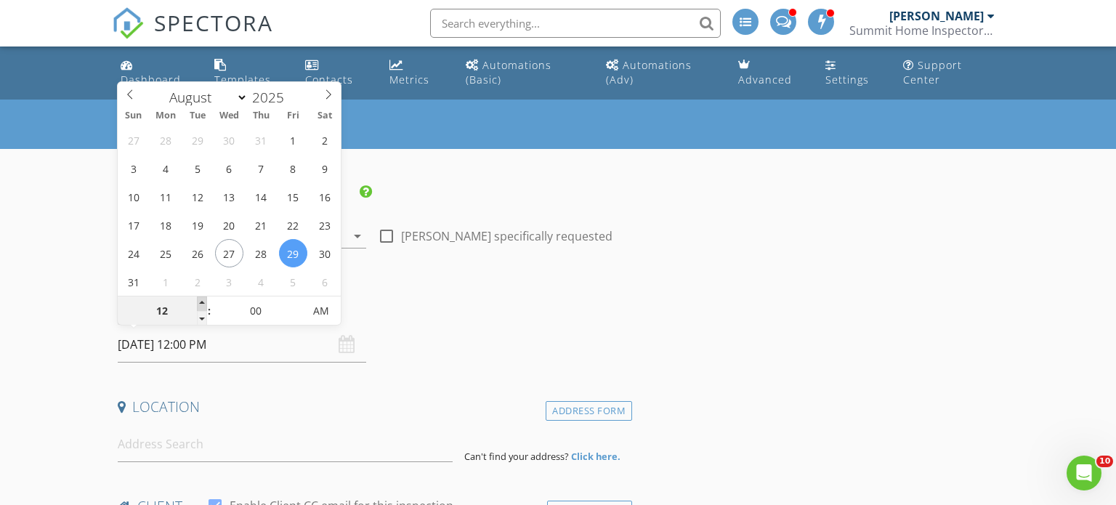
type input "08/29/2025 1:00 PM"
click at [198, 305] on span at bounding box center [202, 303] width 10 height 15
type input "02"
type input "08/29/2025 2:00 PM"
click at [198, 305] on span at bounding box center [202, 303] width 10 height 15
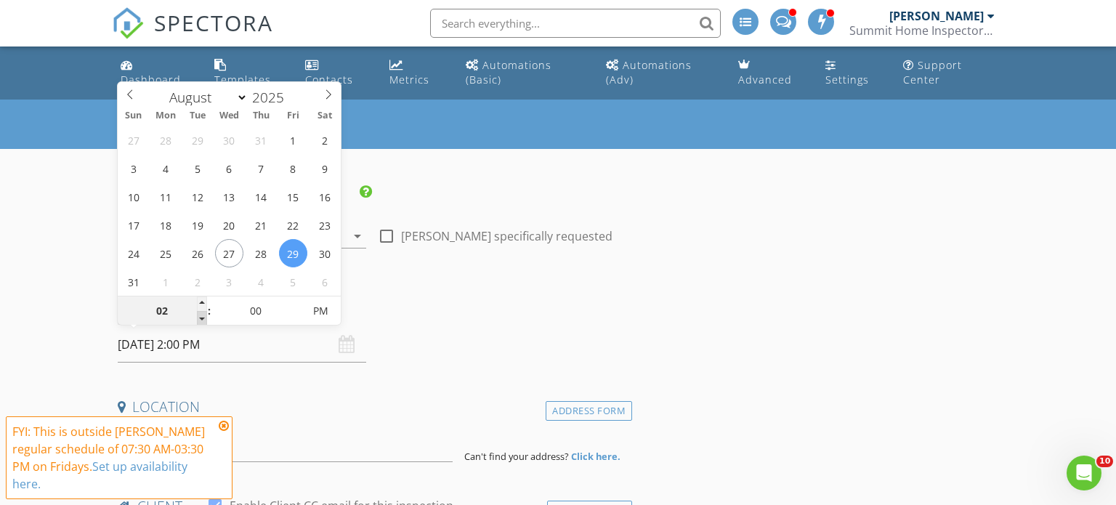
type input "01"
type input "08/29/2025 1:00 PM"
click at [204, 319] on span at bounding box center [202, 318] width 10 height 15
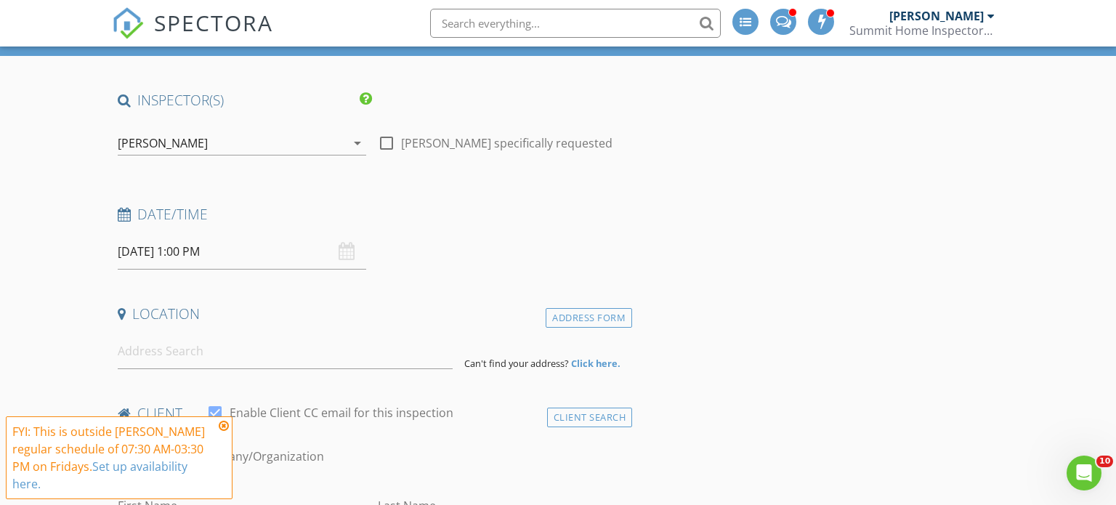
scroll to position [100, 0]
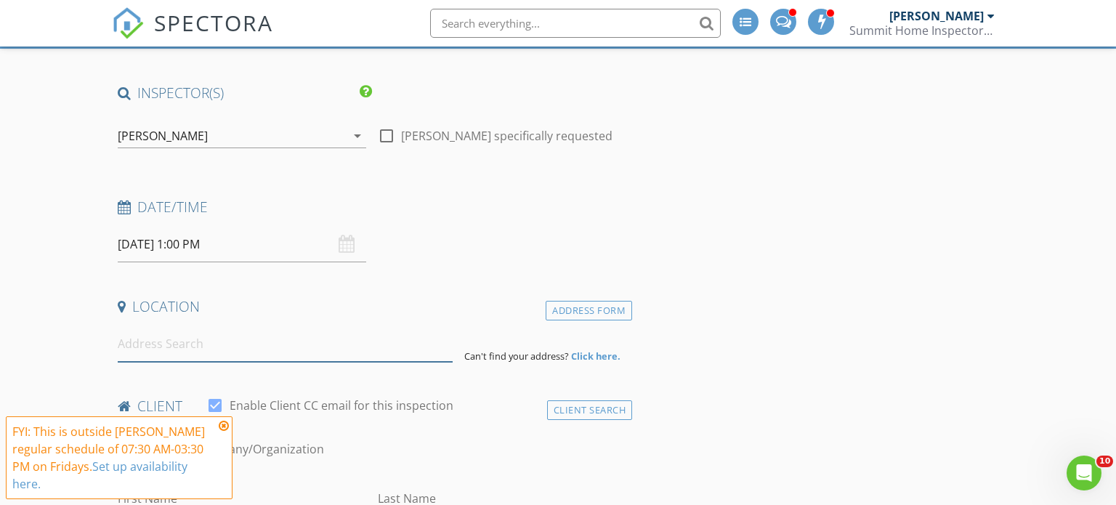
click at [373, 354] on input at bounding box center [286, 344] width 336 height 36
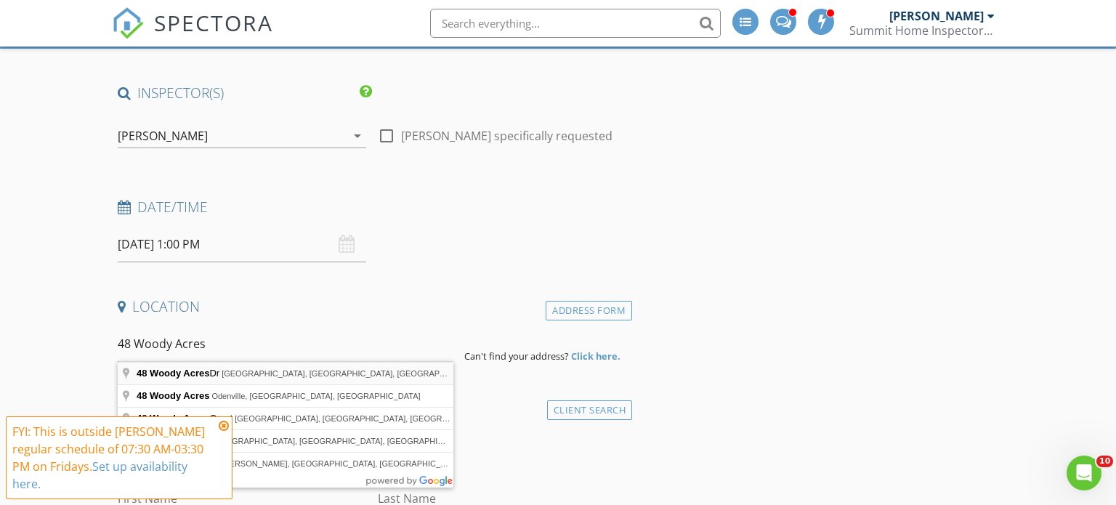
type input "48 Woody Acres Dr, Salem, AL, USA"
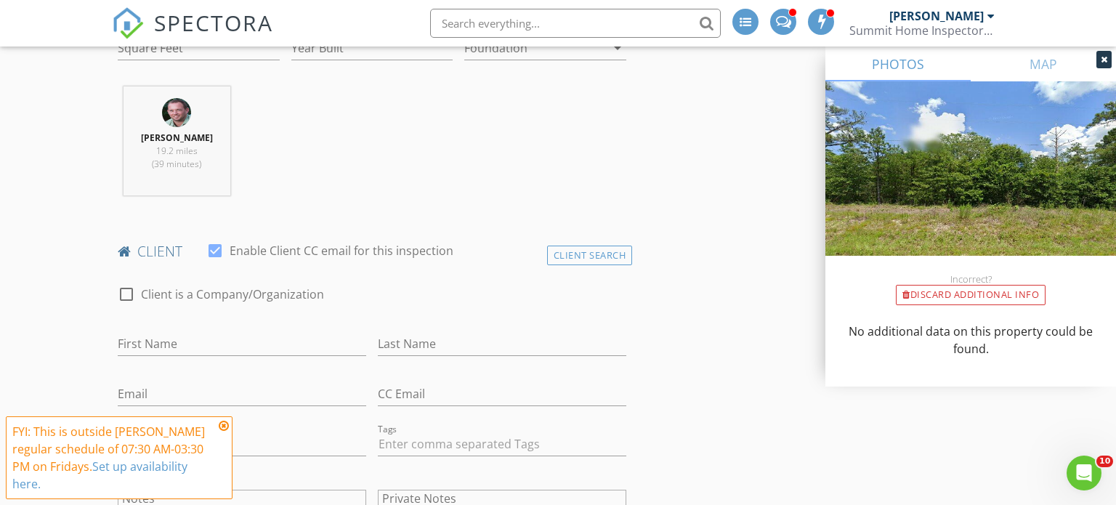
scroll to position [628, 0]
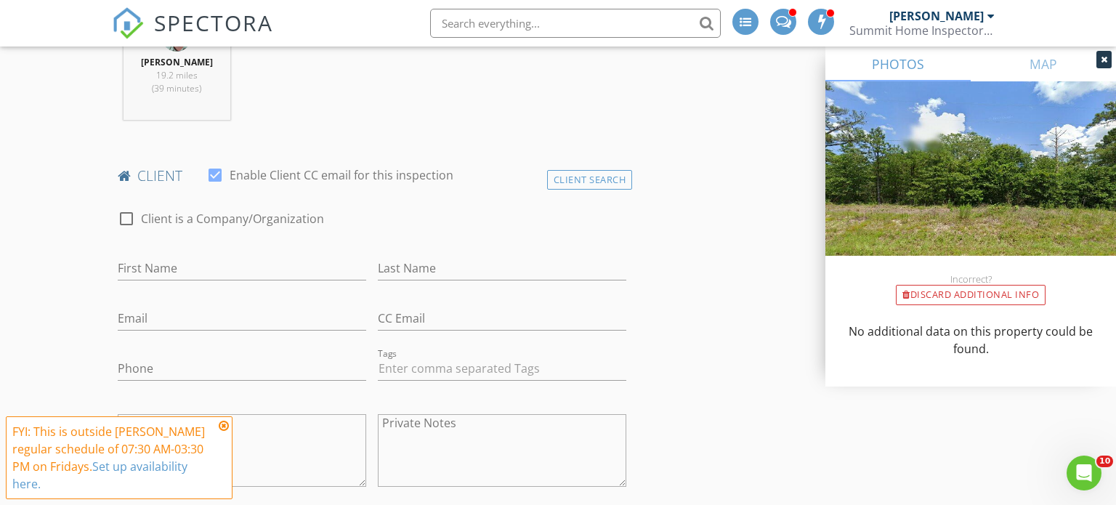
click at [126, 222] on div at bounding box center [126, 218] width 25 height 25
checkbox input "true"
click at [555, 179] on div "Client Search" at bounding box center [590, 180] width 86 height 20
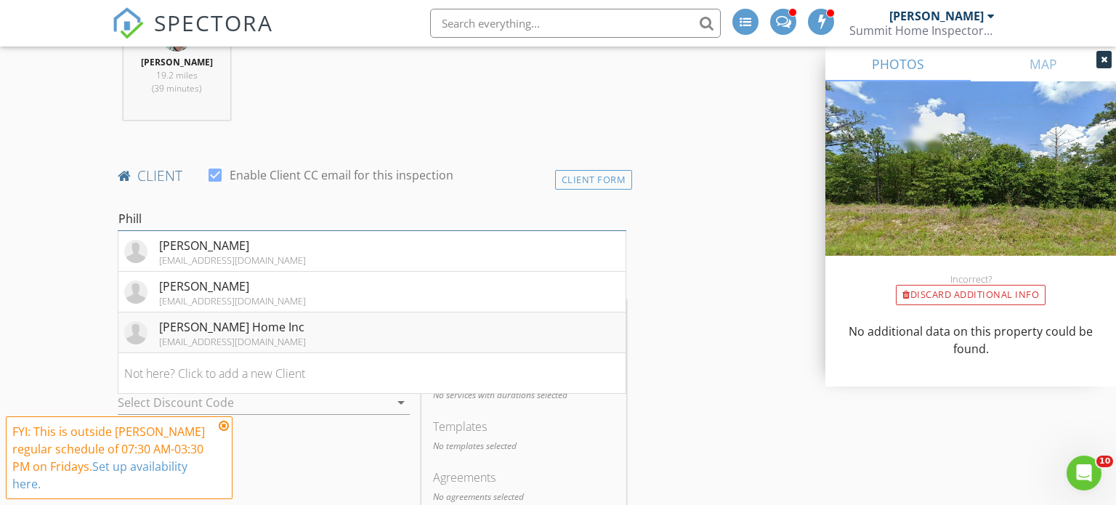
type input "Phill"
click at [516, 322] on li "Phillips Home Inc colephillips34@yahoo.com" at bounding box center [372, 332] width 508 height 41
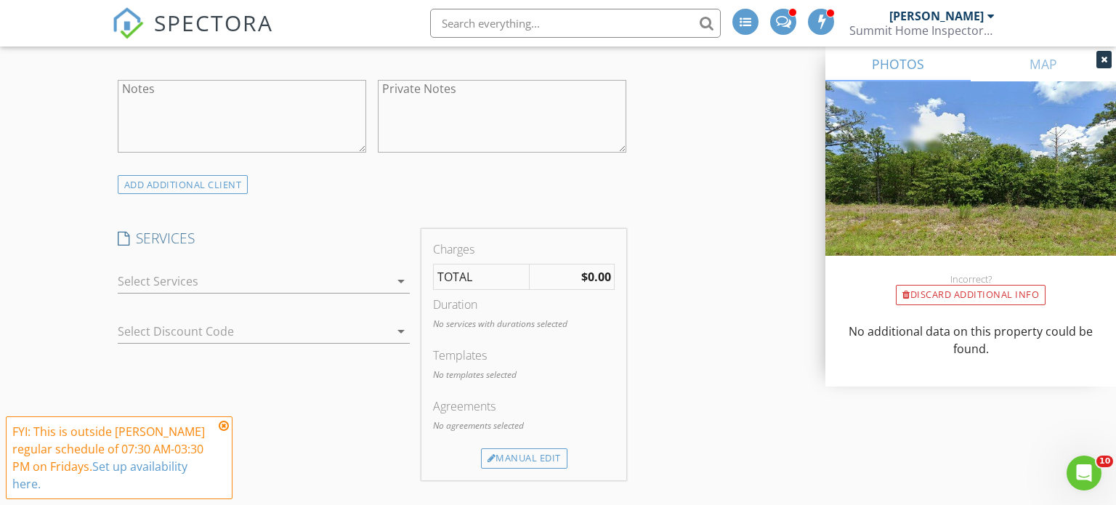
scroll to position [1002, 0]
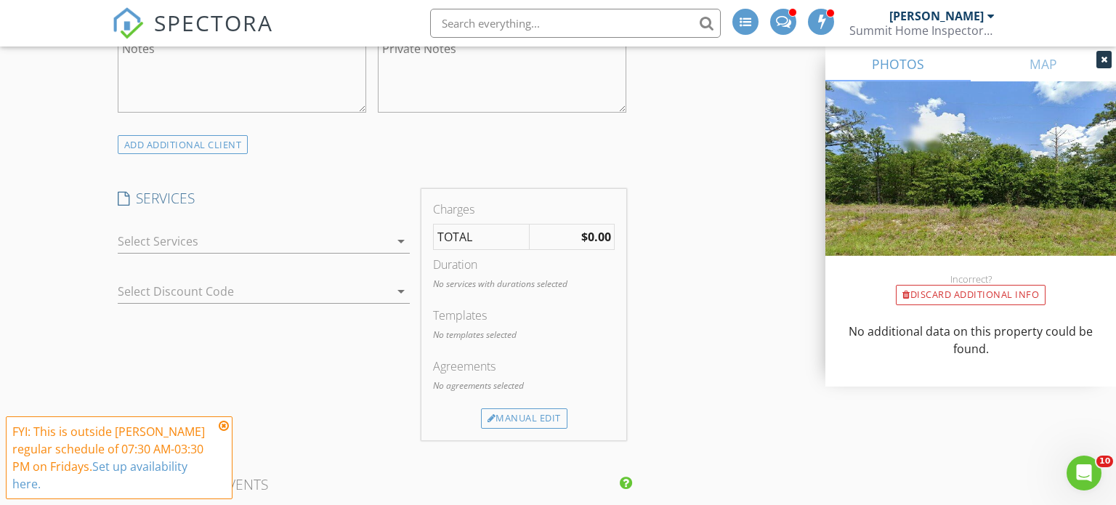
click at [401, 243] on icon "arrow_drop_down" at bounding box center [400, 240] width 17 height 17
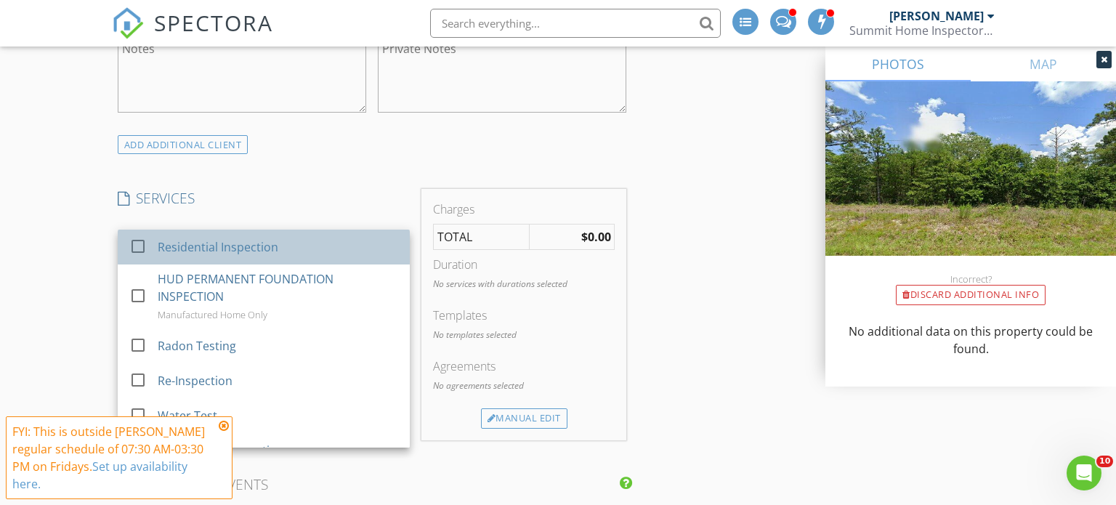
click at [339, 243] on div "Residential Inspection" at bounding box center [277, 246] width 240 height 29
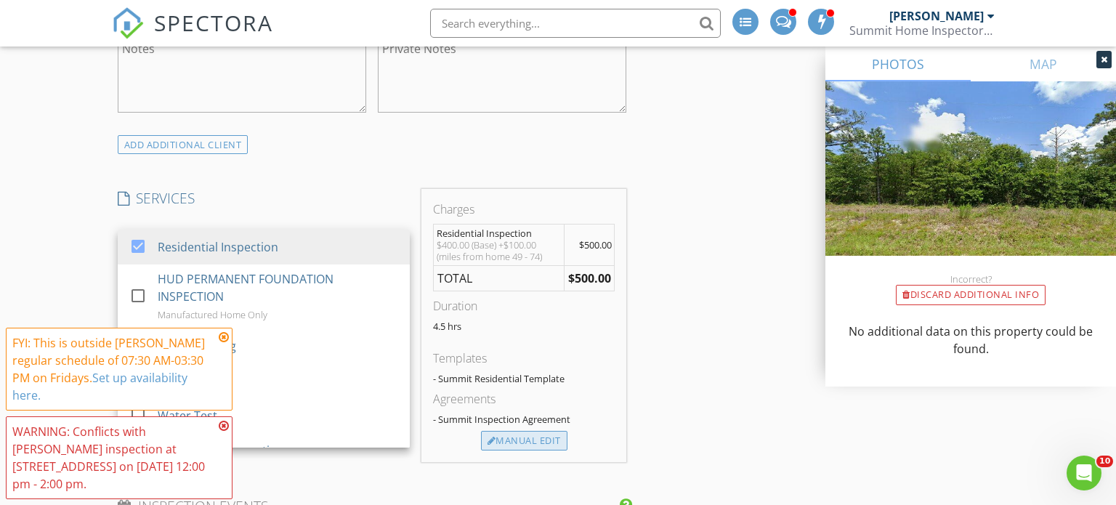
click at [547, 438] on div "Manual Edit" at bounding box center [524, 441] width 86 height 20
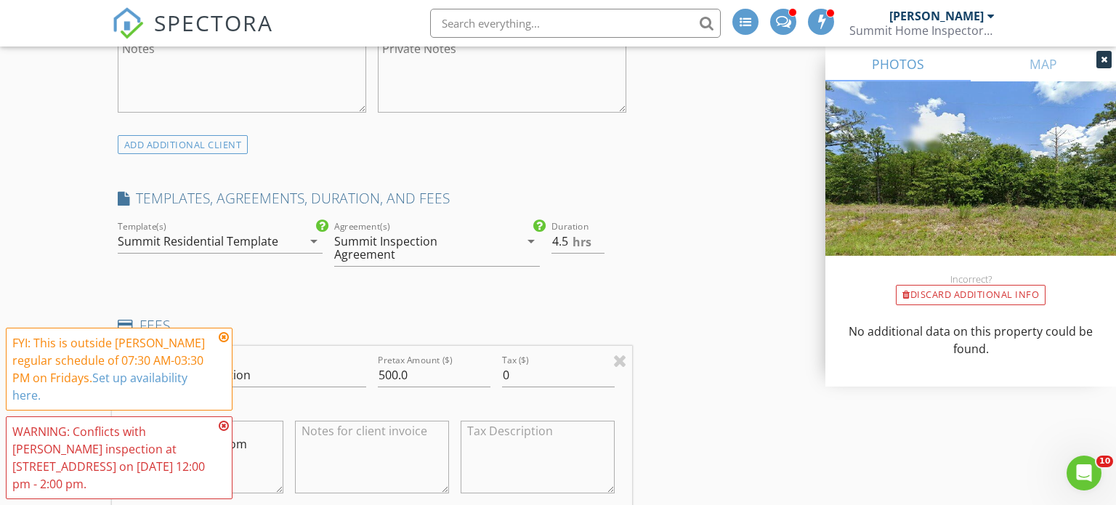
drag, startPoint x: 627, startPoint y: 344, endPoint x: 620, endPoint y: 337, distance: 9.8
click at [626, 352] on div at bounding box center [620, 360] width 14 height 17
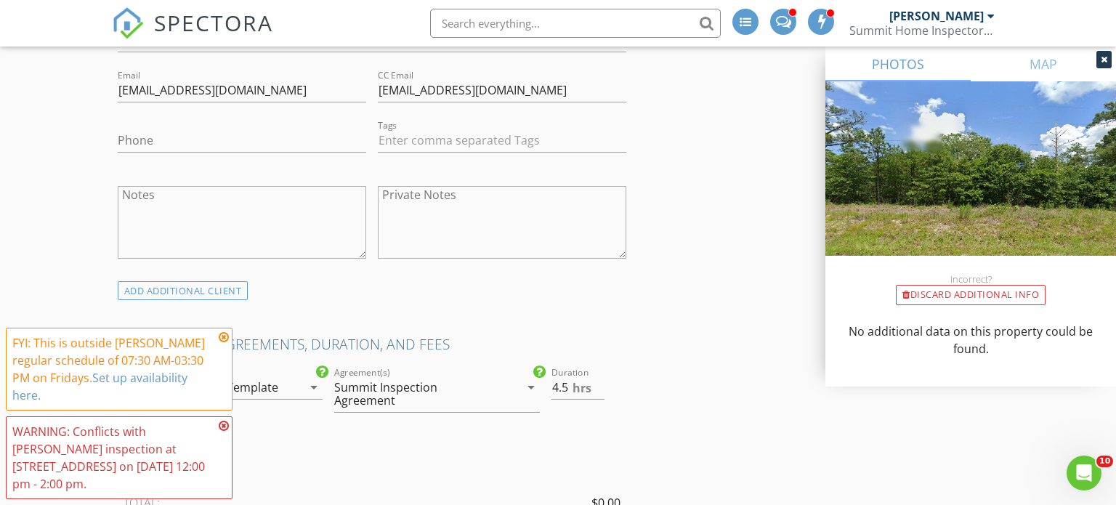
scroll to position [860, 0]
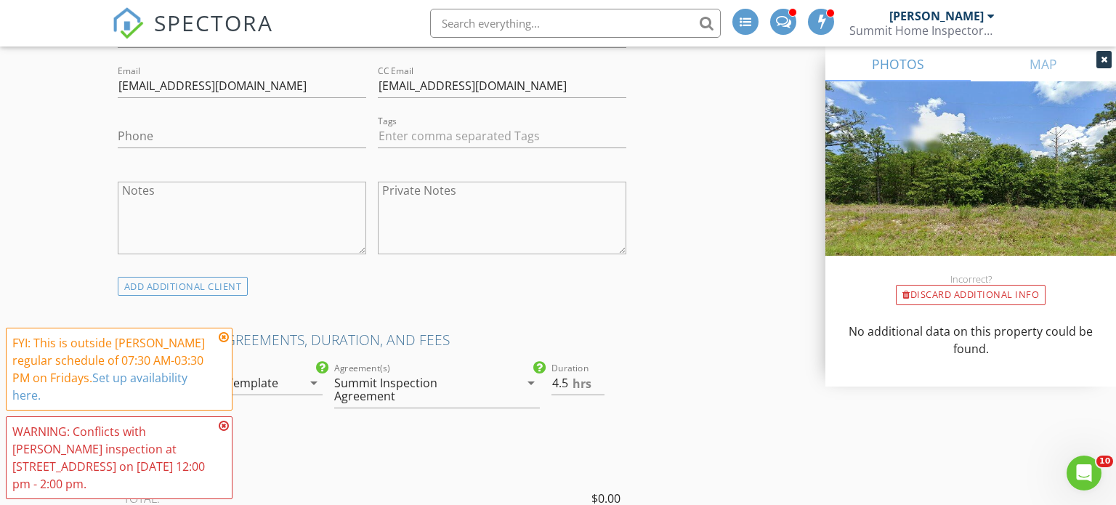
click at [227, 343] on icon at bounding box center [224, 337] width 10 height 12
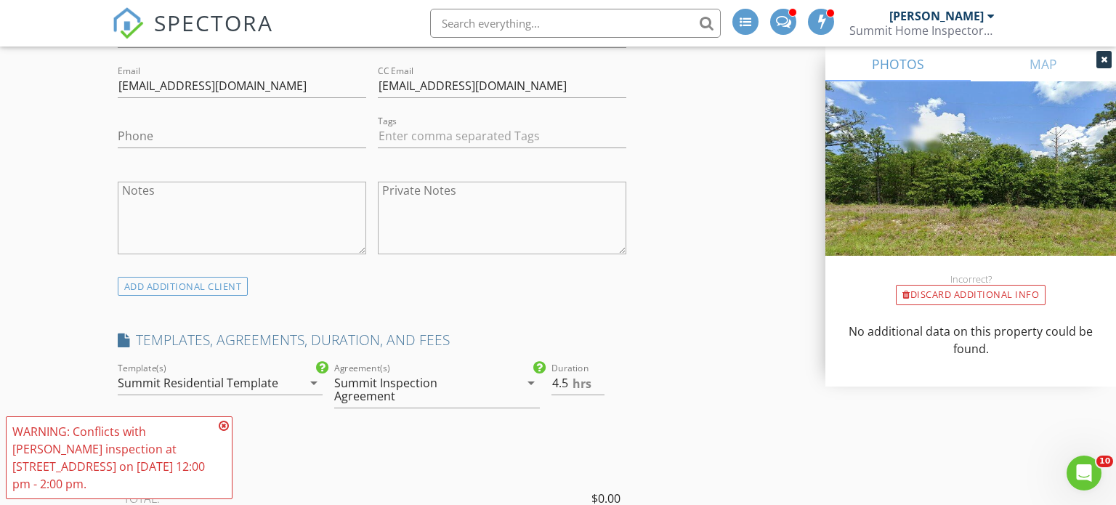
click at [226, 432] on icon at bounding box center [224, 426] width 10 height 12
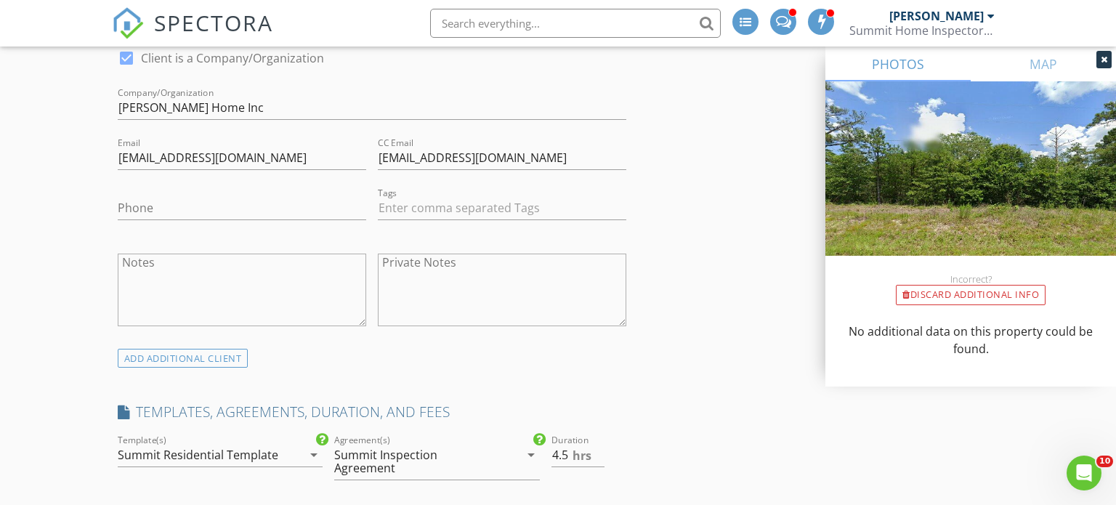
scroll to position [758, 0]
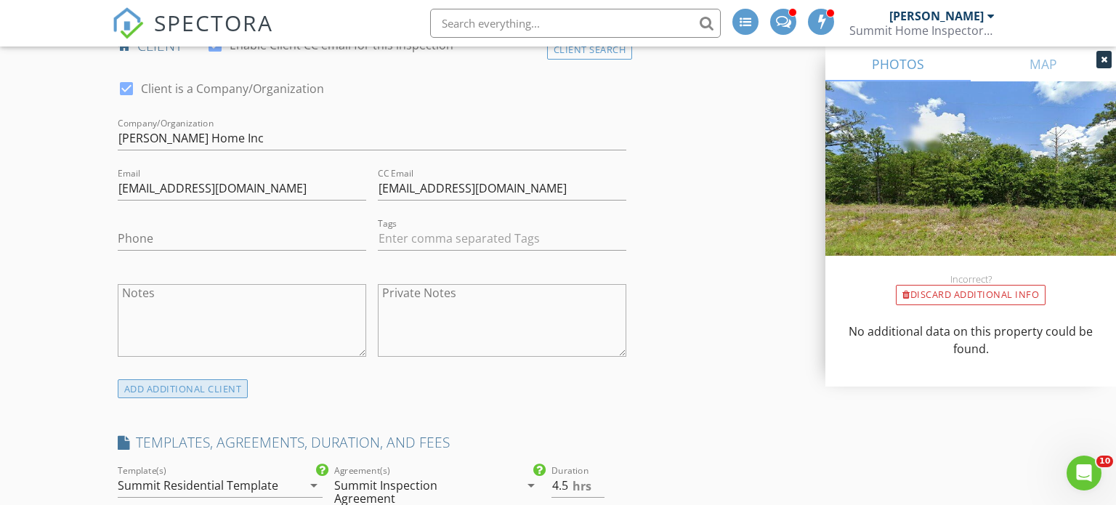
click at [217, 393] on div "ADD ADDITIONAL client" at bounding box center [183, 389] width 131 height 20
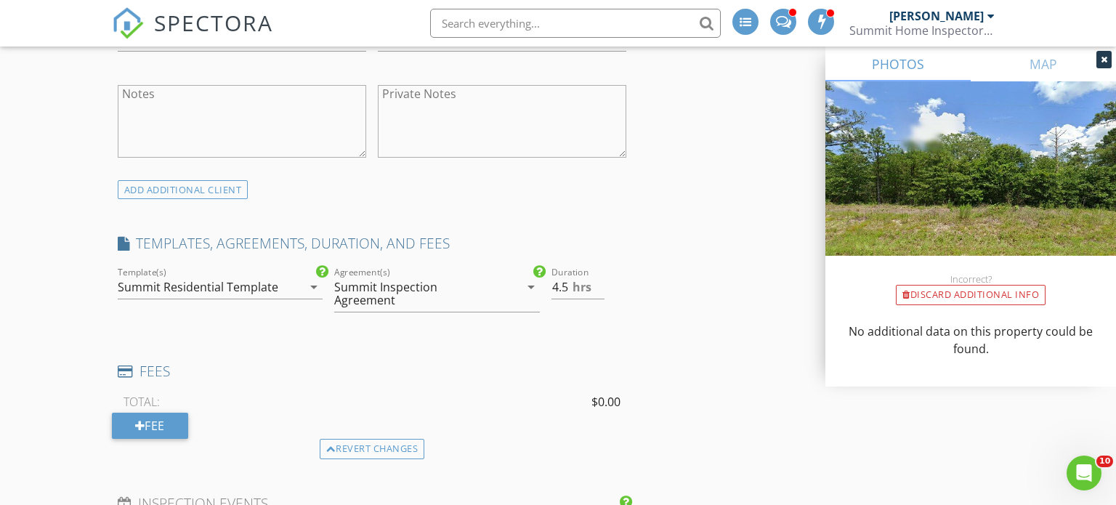
scroll to position [1380, 0]
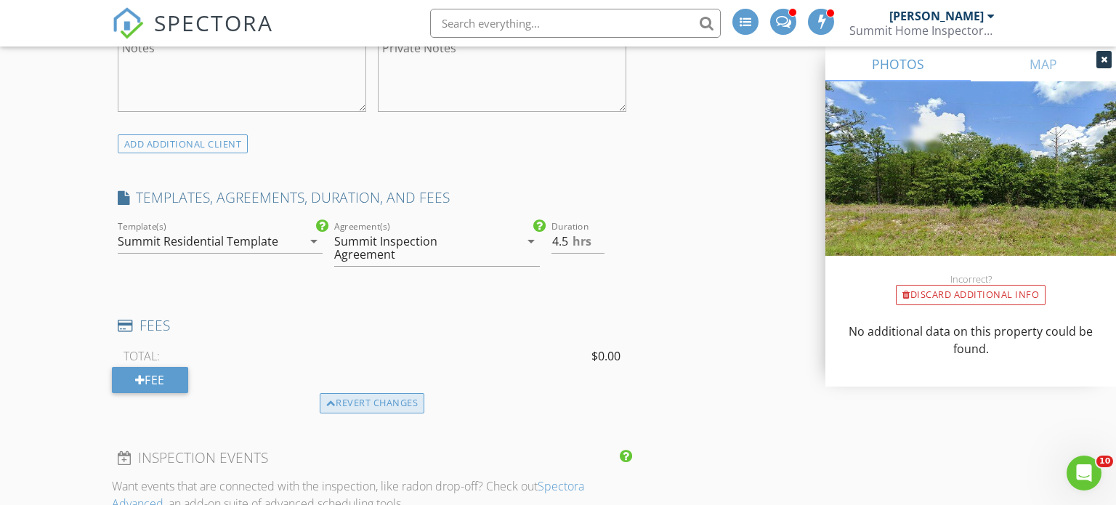
click at [368, 393] on div "Revert changes" at bounding box center [372, 403] width 105 height 20
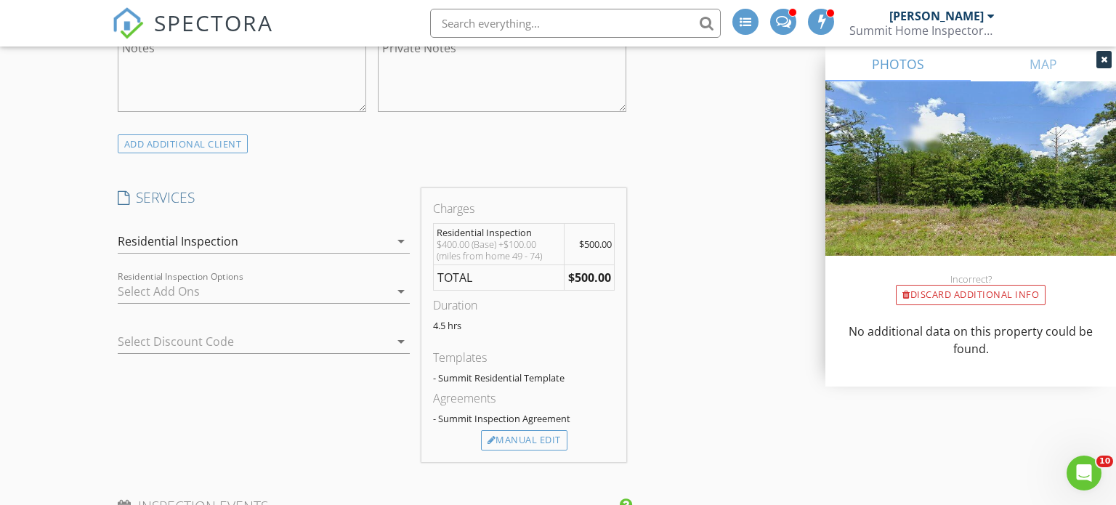
click at [397, 238] on icon "arrow_drop_down" at bounding box center [400, 240] width 17 height 17
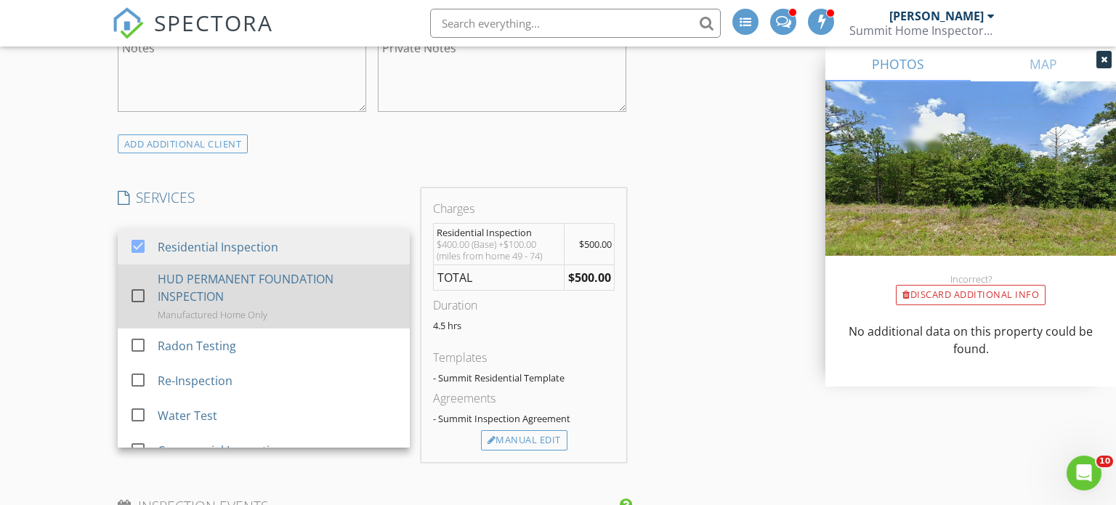
click at [144, 290] on div at bounding box center [138, 295] width 25 height 25
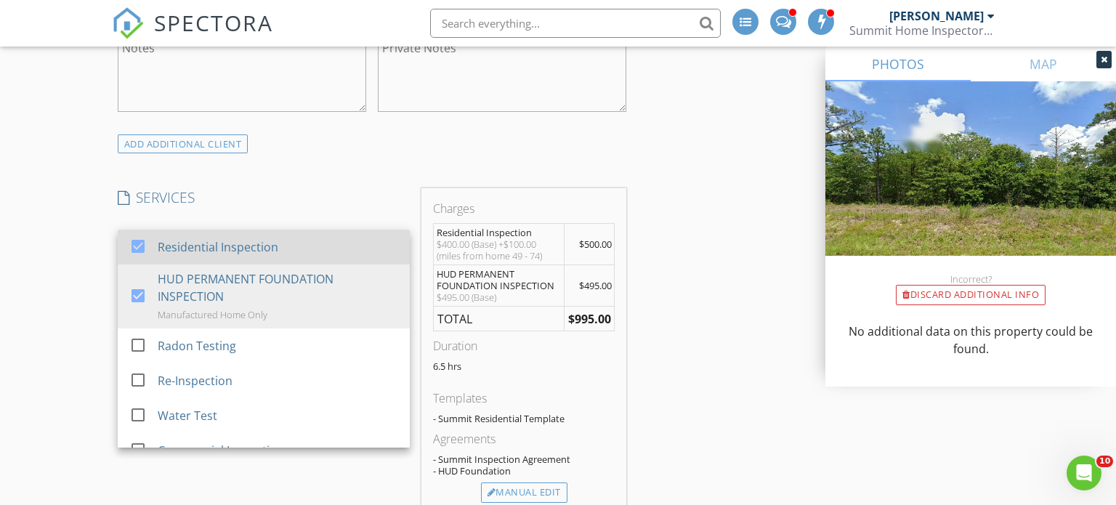
click at [138, 241] on div at bounding box center [138, 245] width 25 height 25
checkbox input "false"
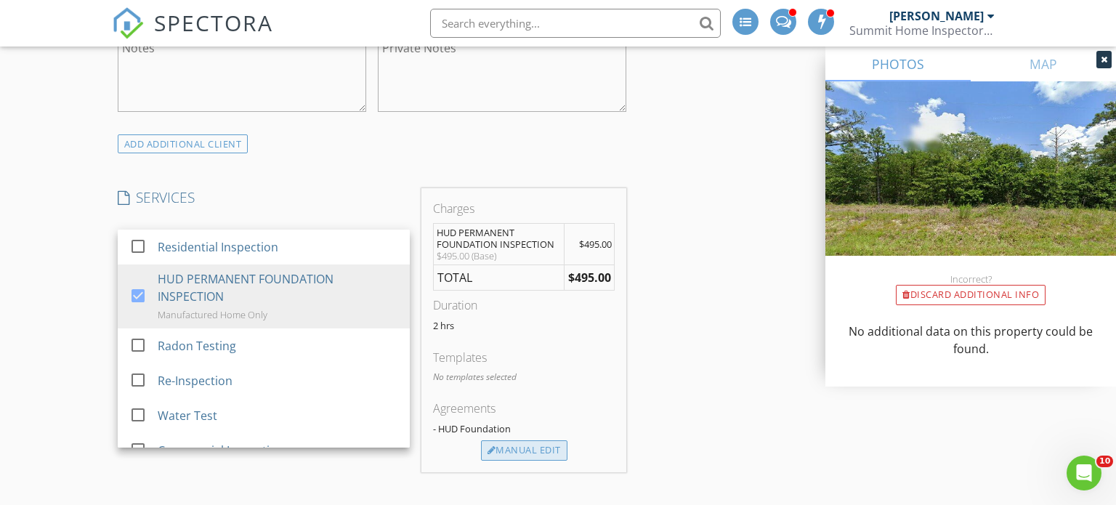
click at [543, 443] on div "Manual Edit" at bounding box center [524, 450] width 86 height 20
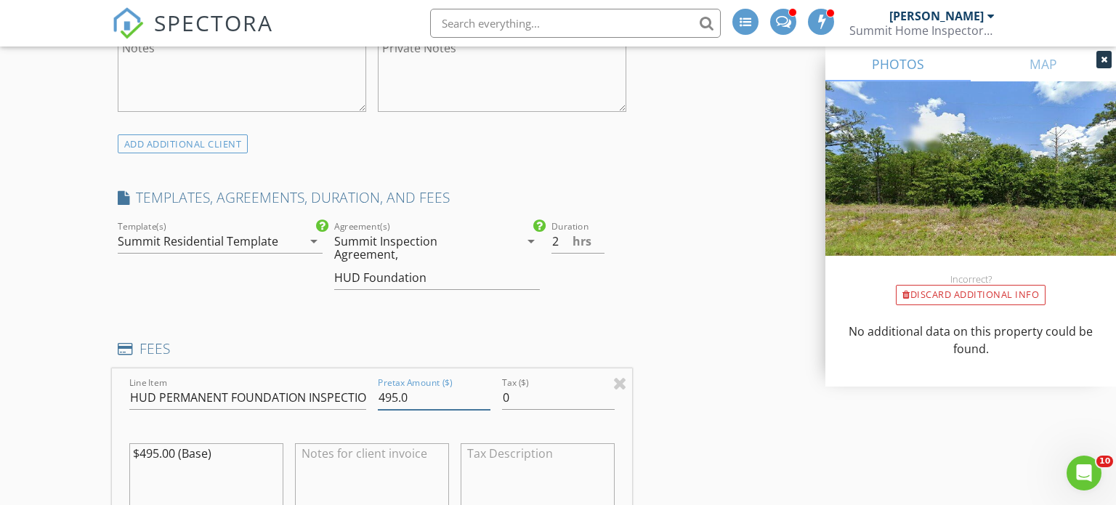
click at [384, 400] on input "495.0" at bounding box center [434, 398] width 113 height 24
type input "595.0"
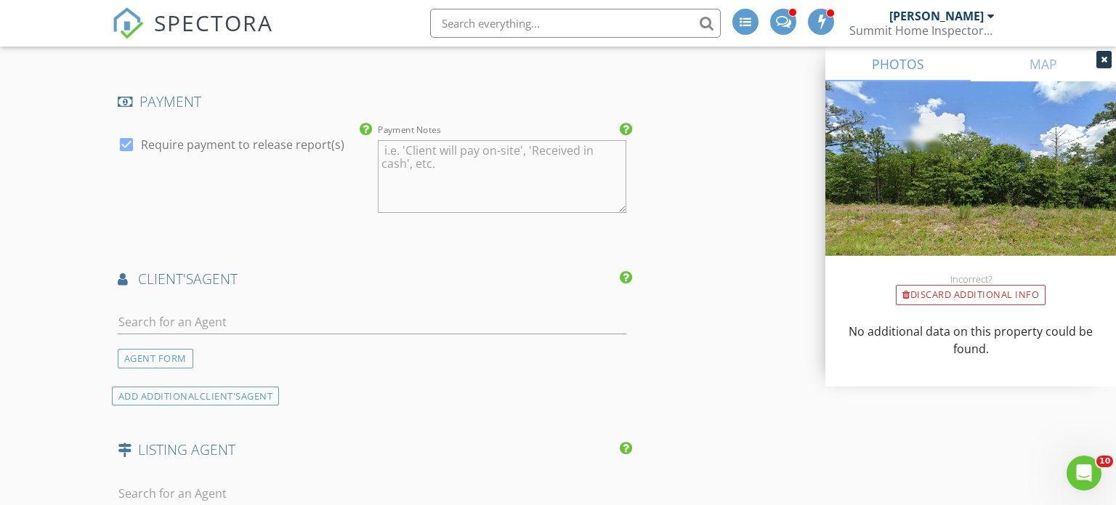
scroll to position [2071, 0]
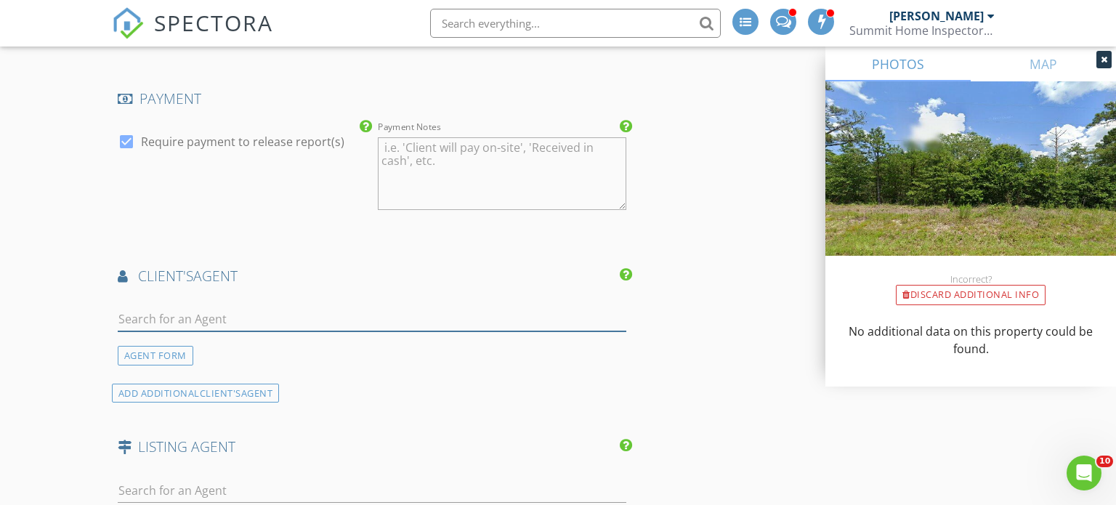
click at [452, 318] on input "text" at bounding box center [372, 319] width 509 height 24
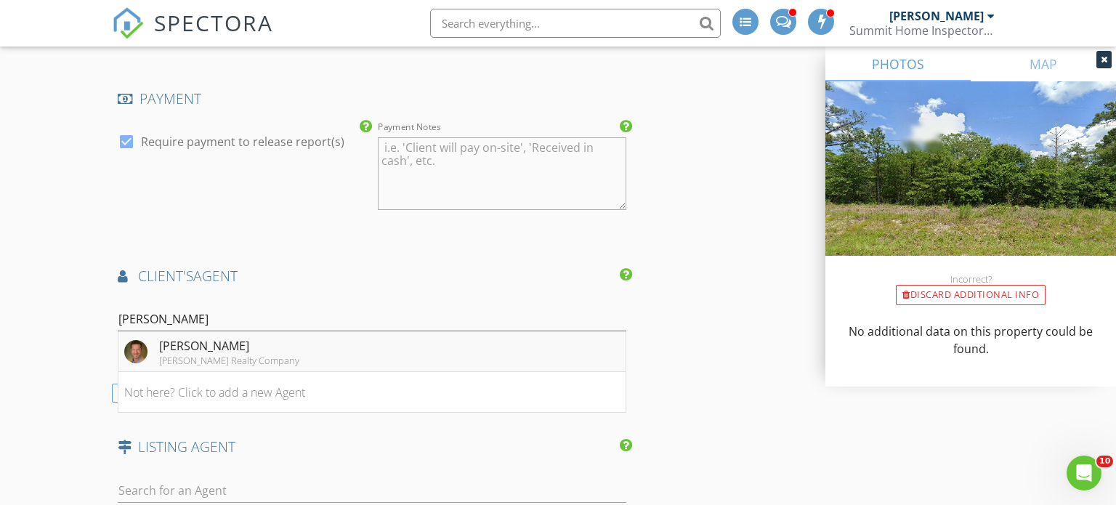
type input "wilson"
click at [389, 349] on li "Shannon Wilson Wilson Realty Company" at bounding box center [372, 351] width 508 height 41
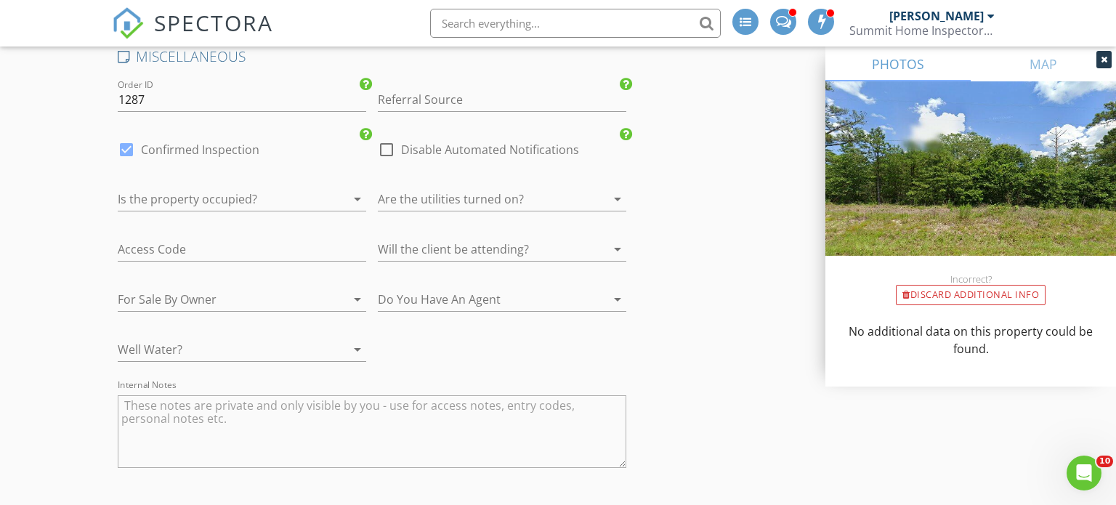
scroll to position [3526, 0]
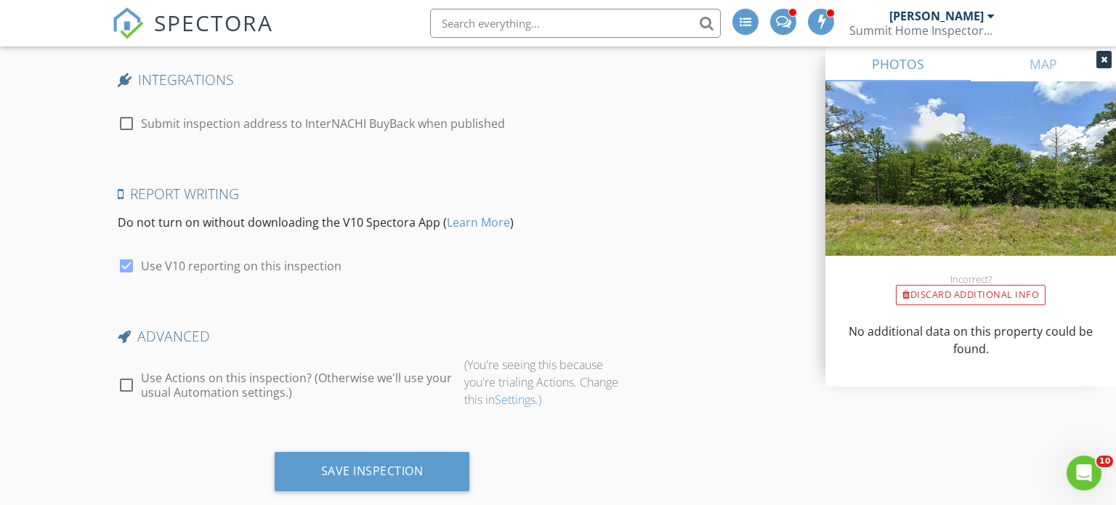
click at [128, 375] on div at bounding box center [126, 385] width 25 height 25
checkbox input "true"
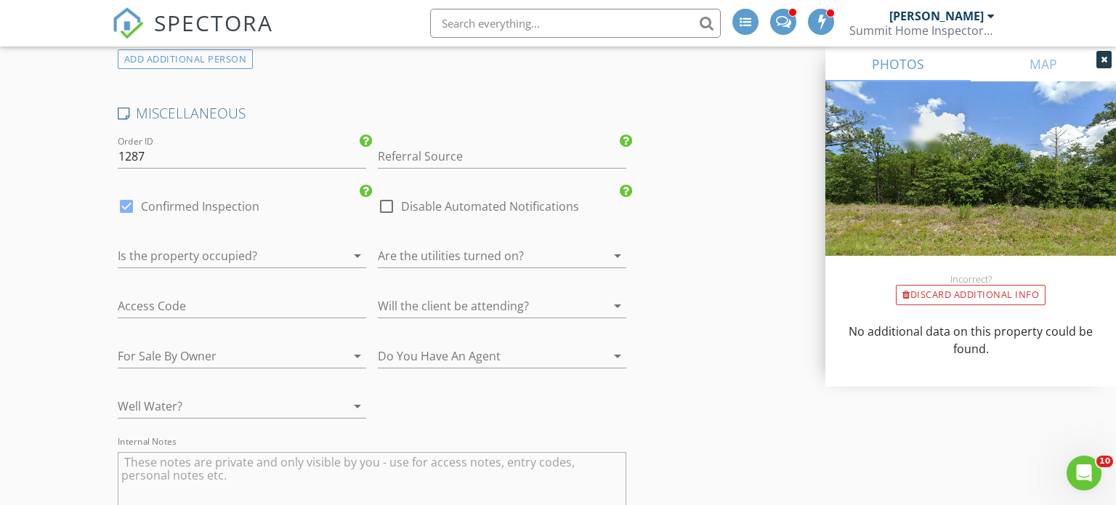
scroll to position [2982, 0]
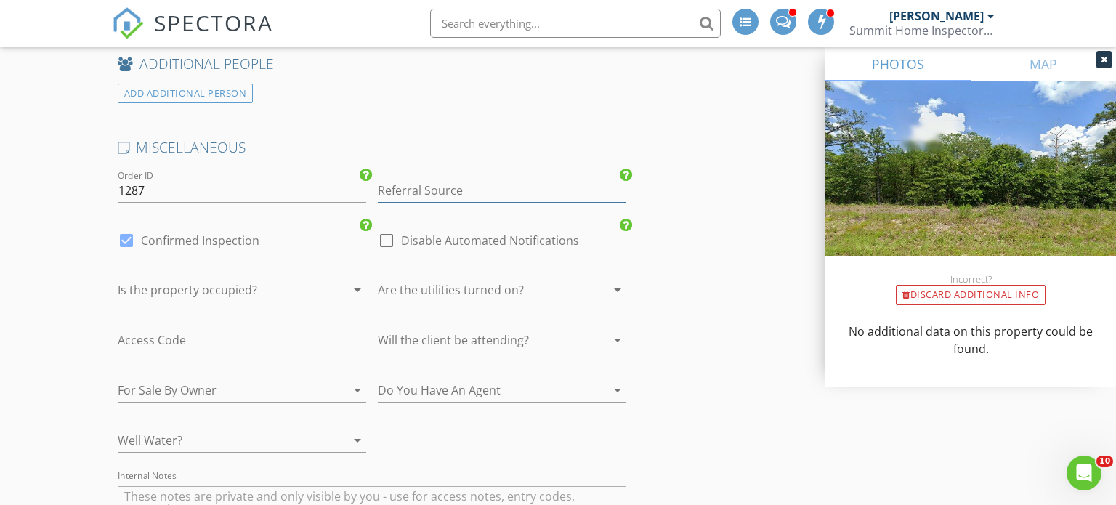
click at [506, 182] on input "Referral Source" at bounding box center [502, 191] width 248 height 24
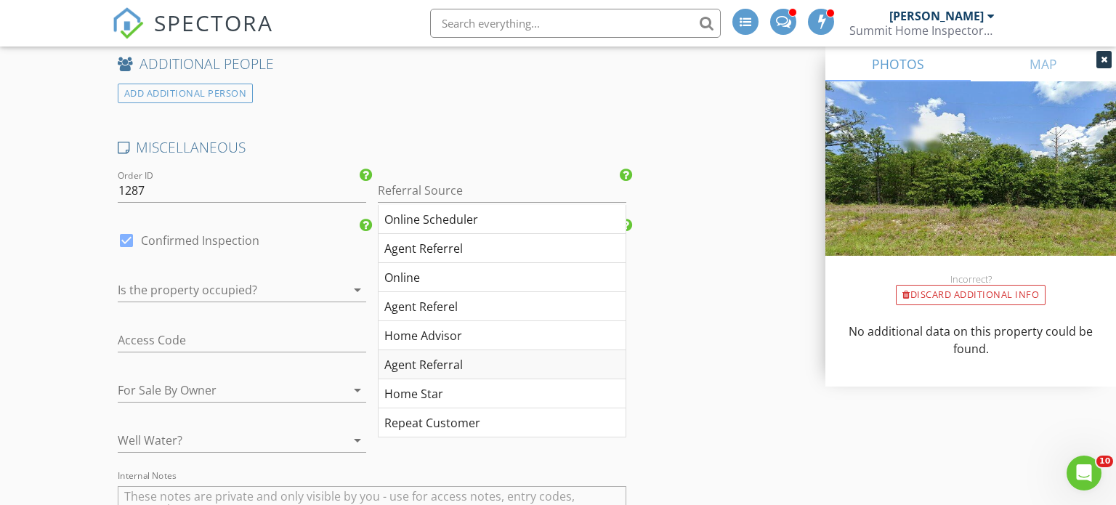
click at [493, 365] on div "Agent Referral" at bounding box center [502, 364] width 247 height 29
type input "Agent Referral"
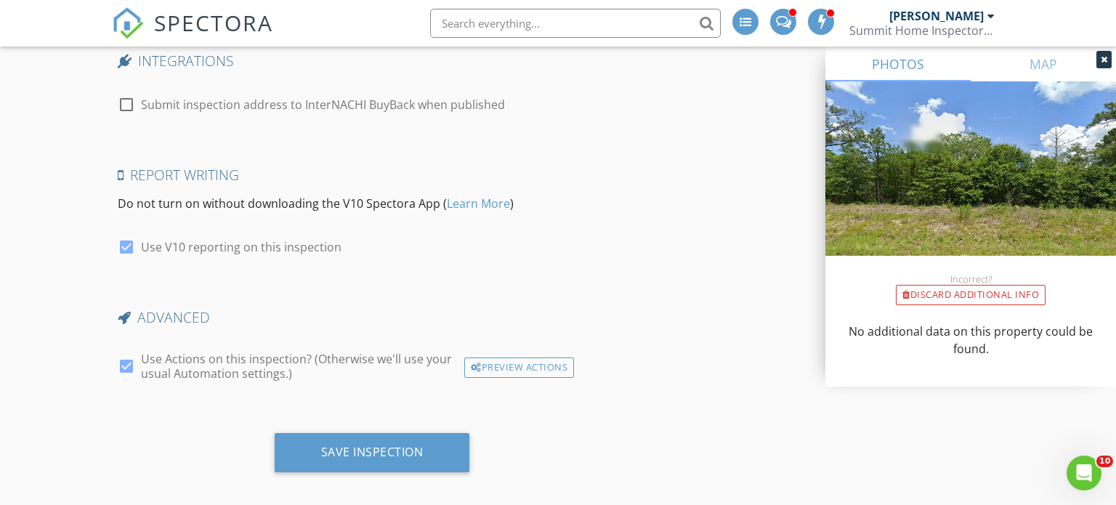
scroll to position [3551, 0]
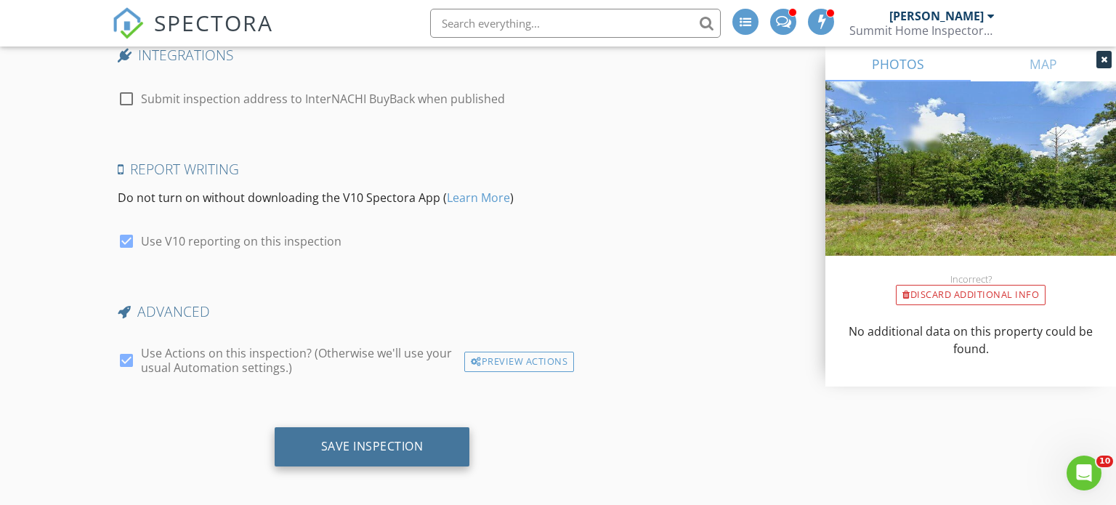
click at [435, 432] on div "Save Inspection" at bounding box center [372, 446] width 195 height 39
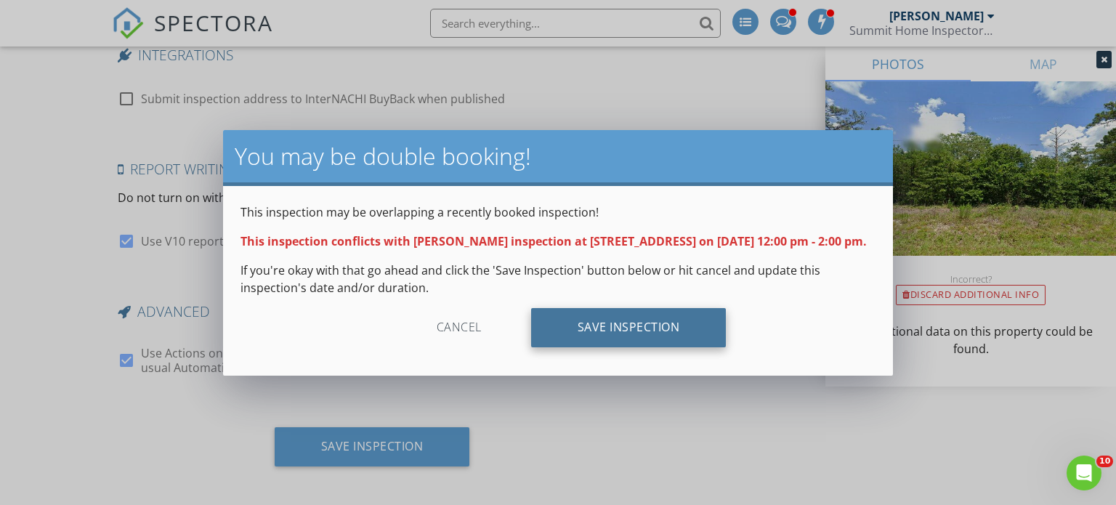
click at [640, 328] on div "Save Inspection" at bounding box center [628, 327] width 195 height 39
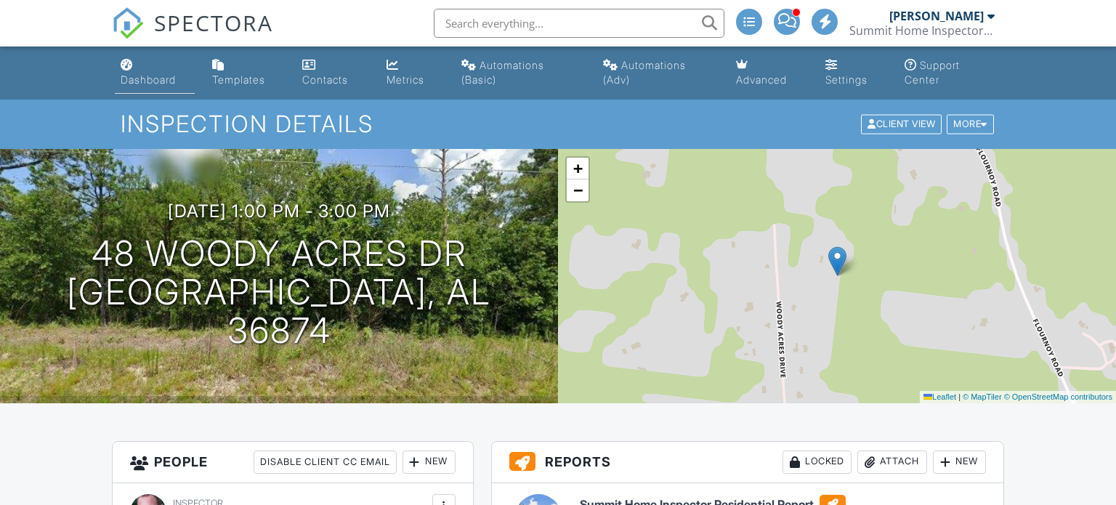
click at [148, 88] on link "Dashboard" at bounding box center [155, 72] width 81 height 41
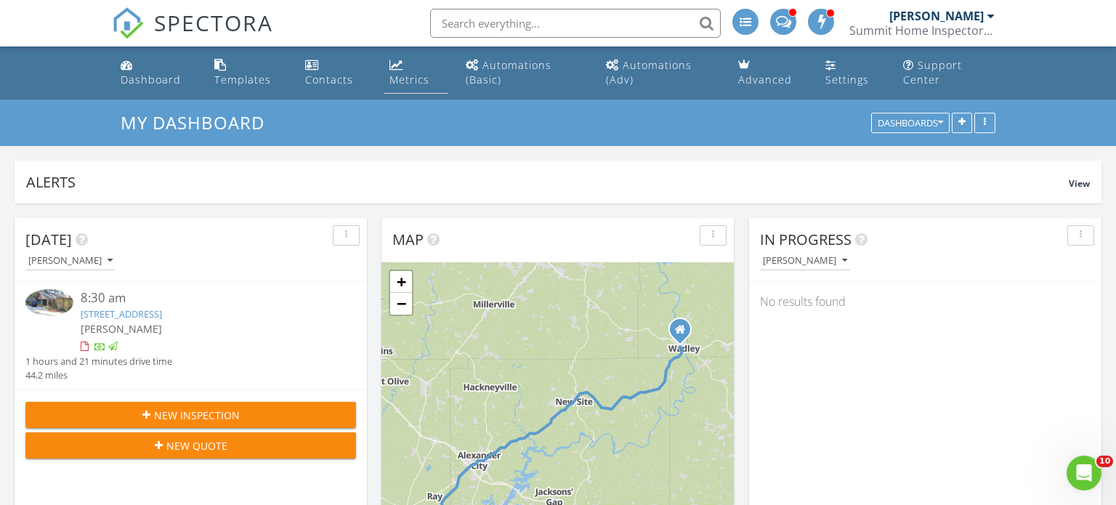
click at [410, 79] on div "Metrics" at bounding box center [409, 80] width 40 height 14
click at [143, 87] on link "Dashboard" at bounding box center [156, 72] width 83 height 41
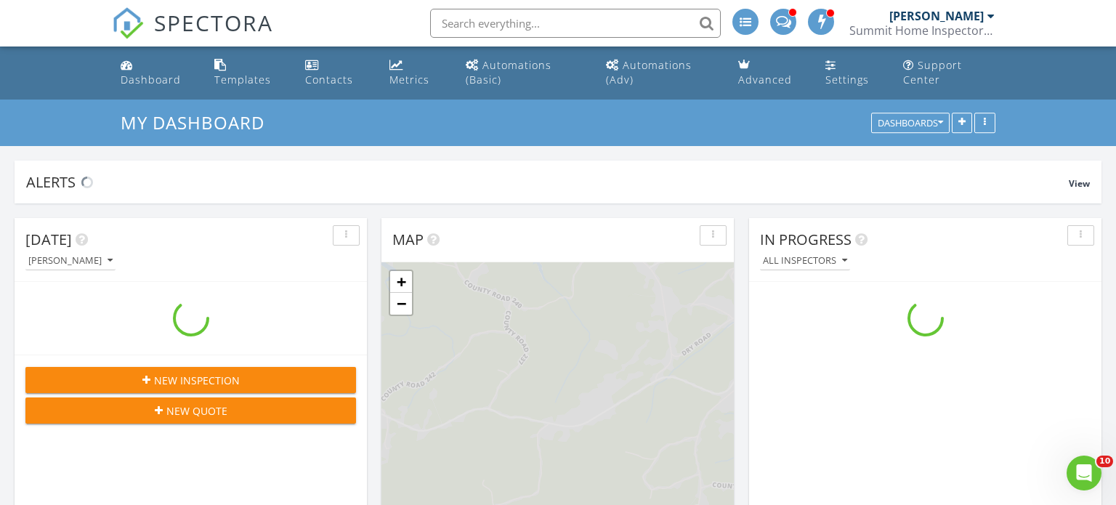
scroll to position [1323, 1117]
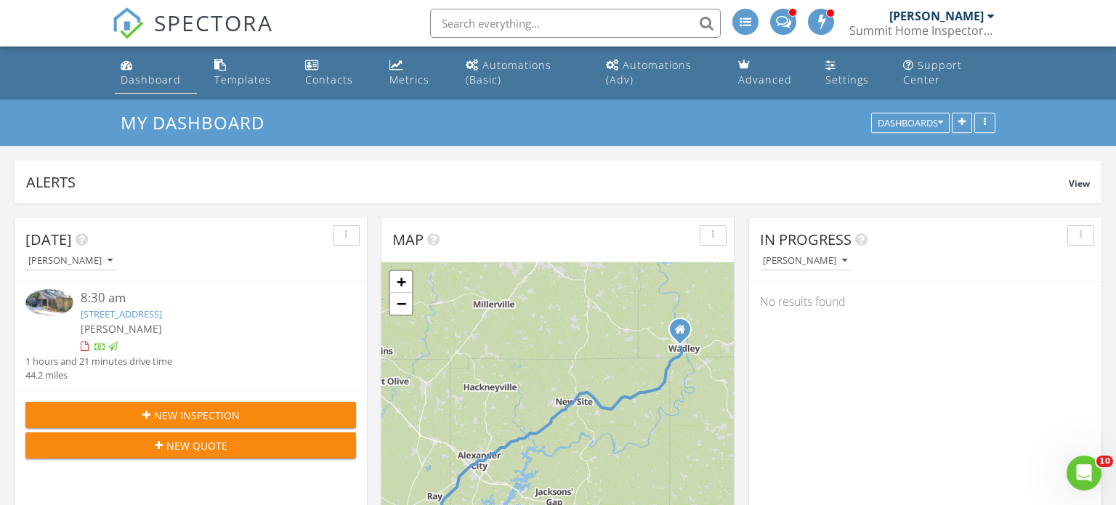
click at [119, 78] on link "Dashboard" at bounding box center [156, 72] width 83 height 41
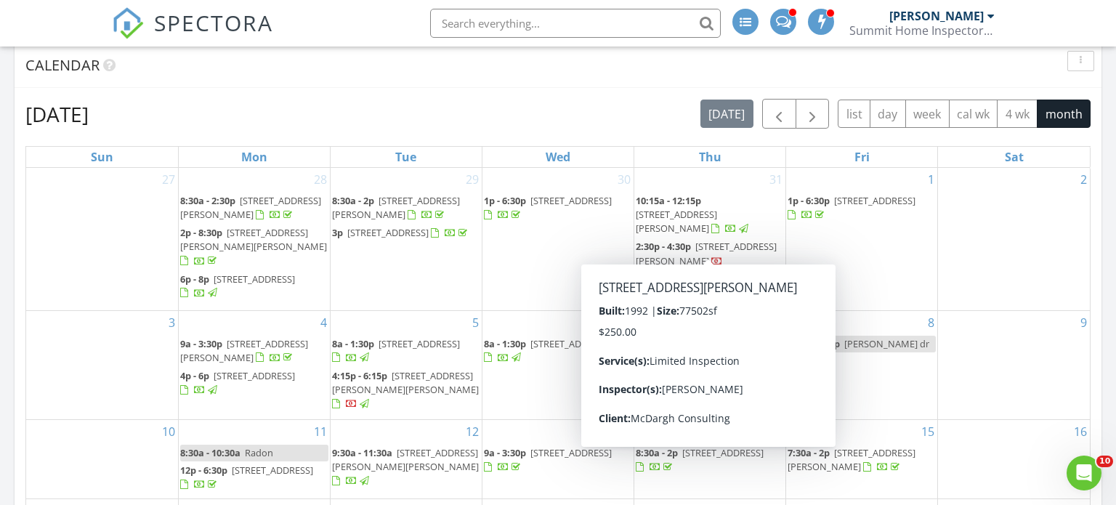
scroll to position [674, 0]
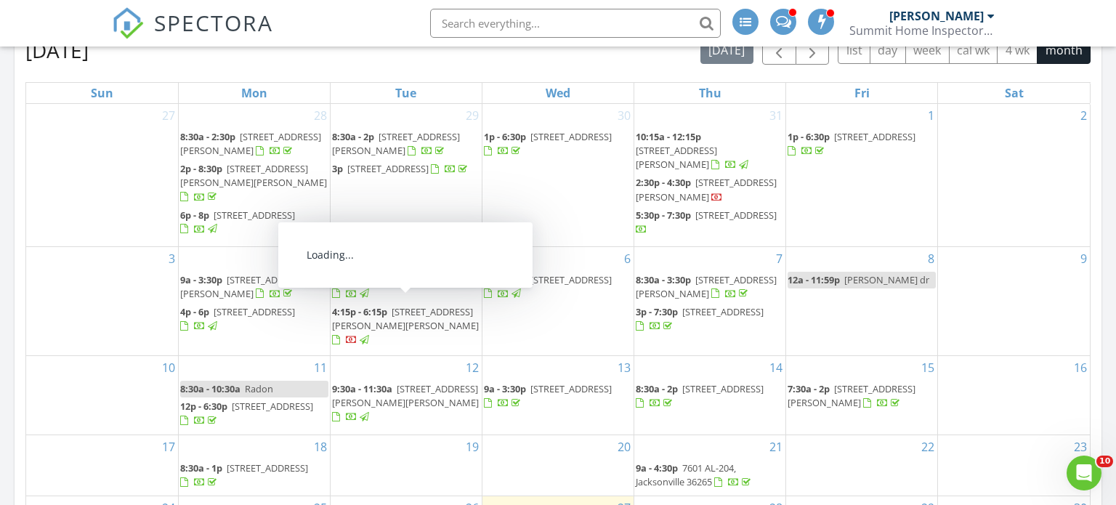
click at [370, 305] on span "4:15p - 6:15p" at bounding box center [359, 311] width 55 height 13
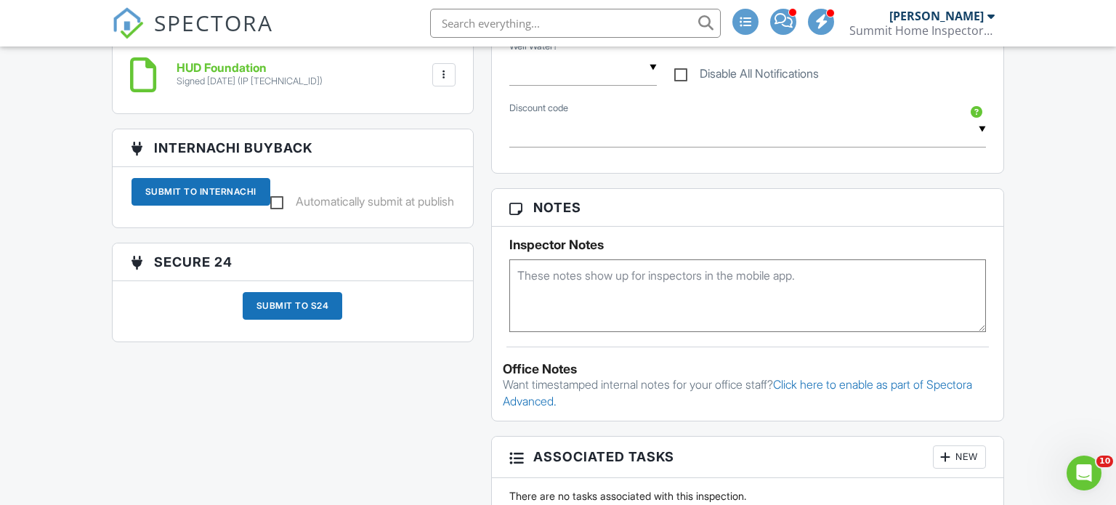
scroll to position [731, 0]
